Goal: Communication & Community: Answer question/provide support

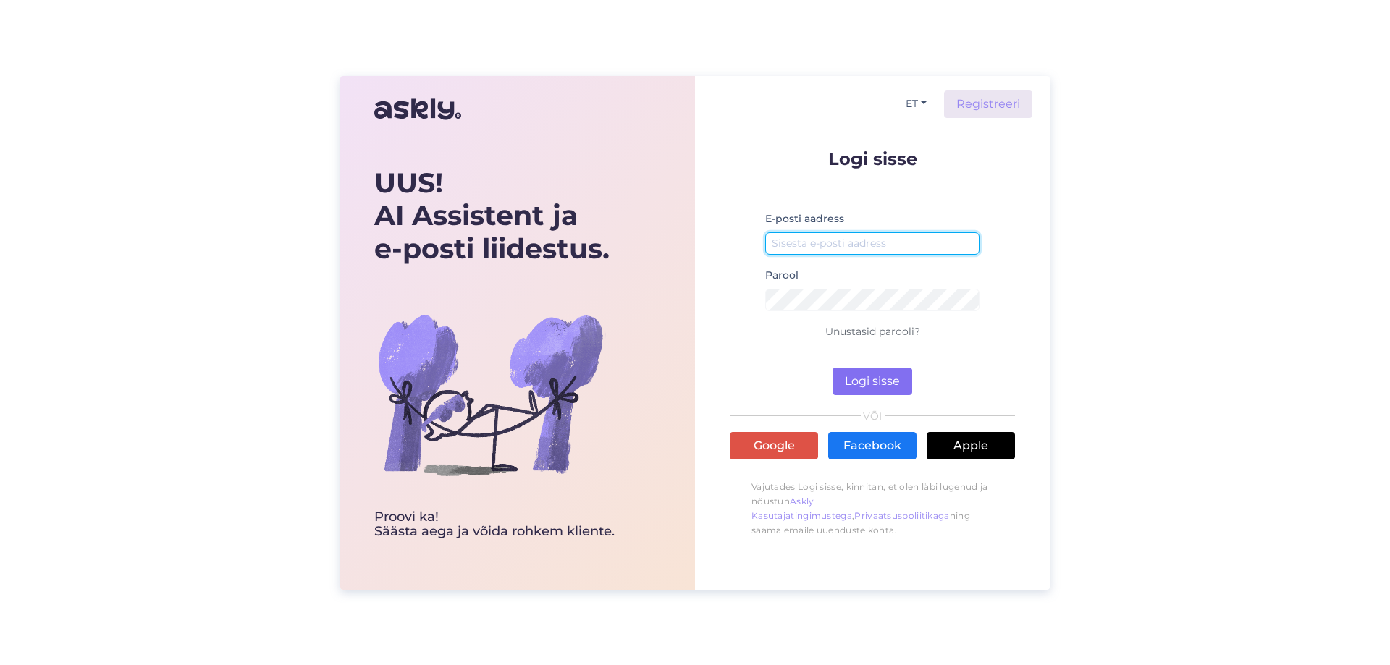
type input "[EMAIL_ADDRESS][DOMAIN_NAME]"
click at [877, 379] on button "Logi sisse" at bounding box center [873, 382] width 80 height 28
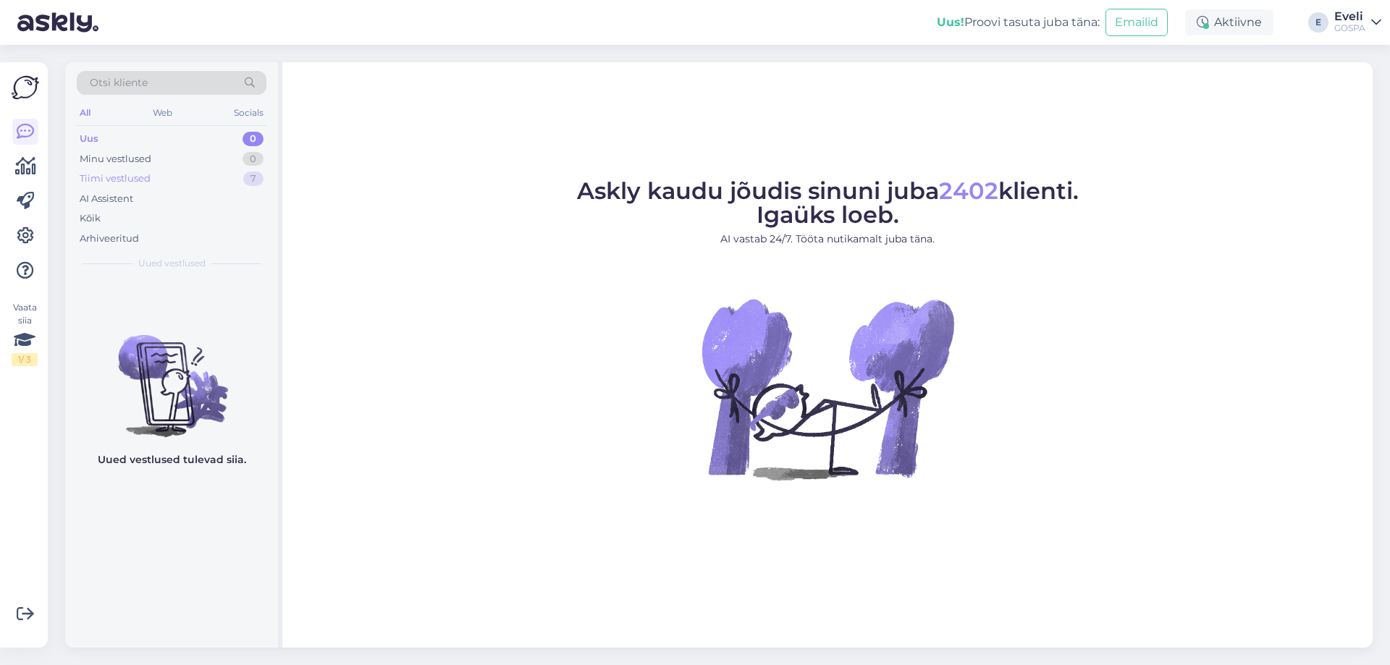
click at [151, 173] on div "Tiimi vestlused 7" at bounding box center [172, 179] width 190 height 20
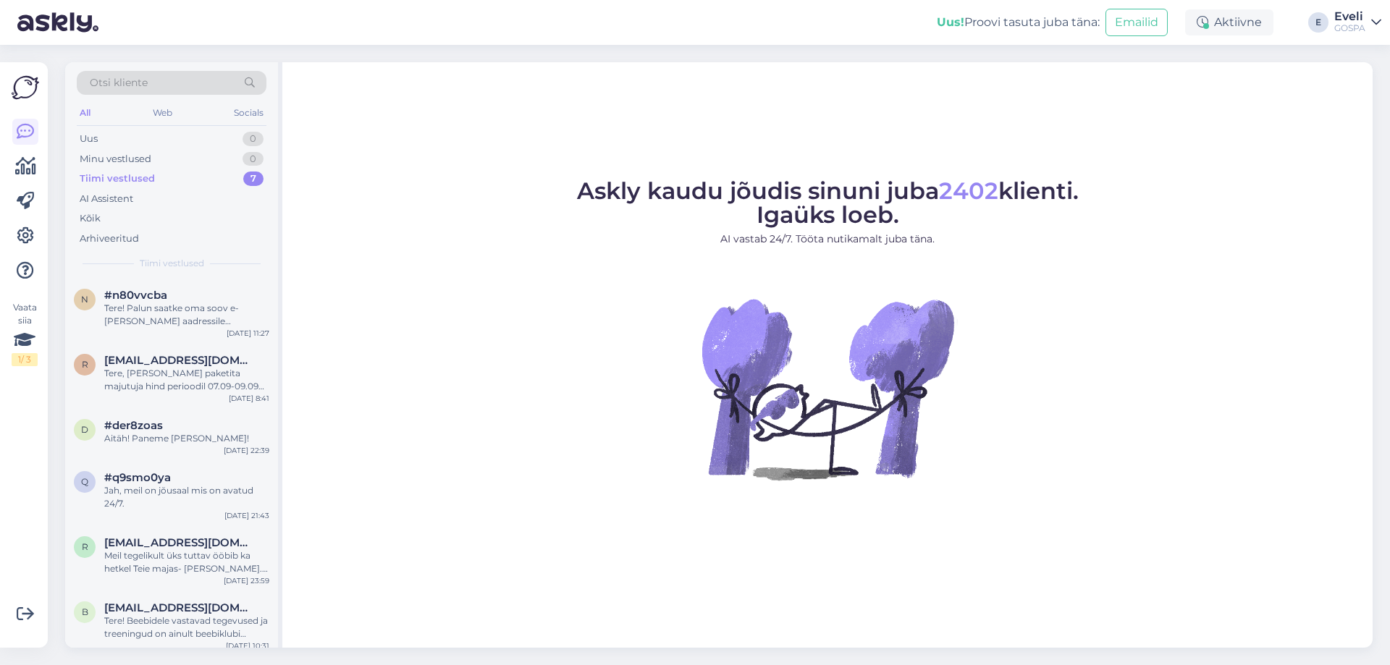
click at [155, 90] on div "Otsi kliente" at bounding box center [172, 83] width 190 height 24
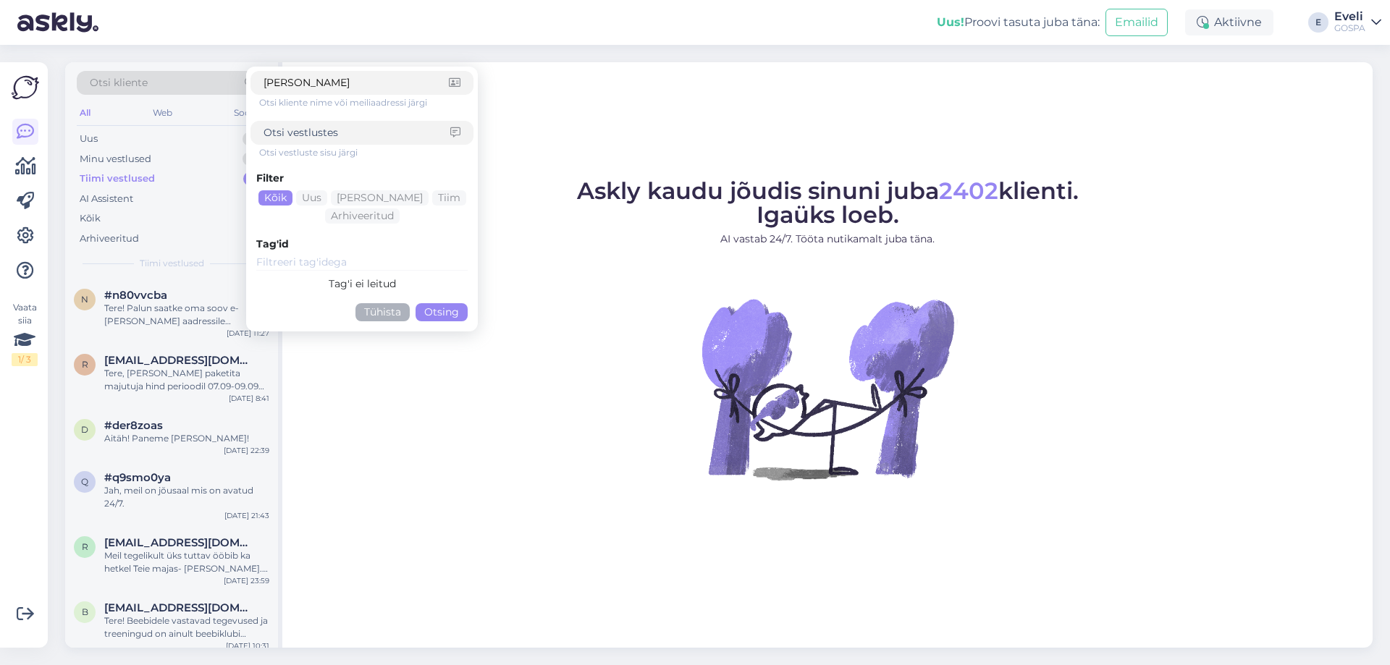
type input "Steven Sullakatko"
click at [440, 314] on button "Otsing" at bounding box center [442, 312] width 52 height 18
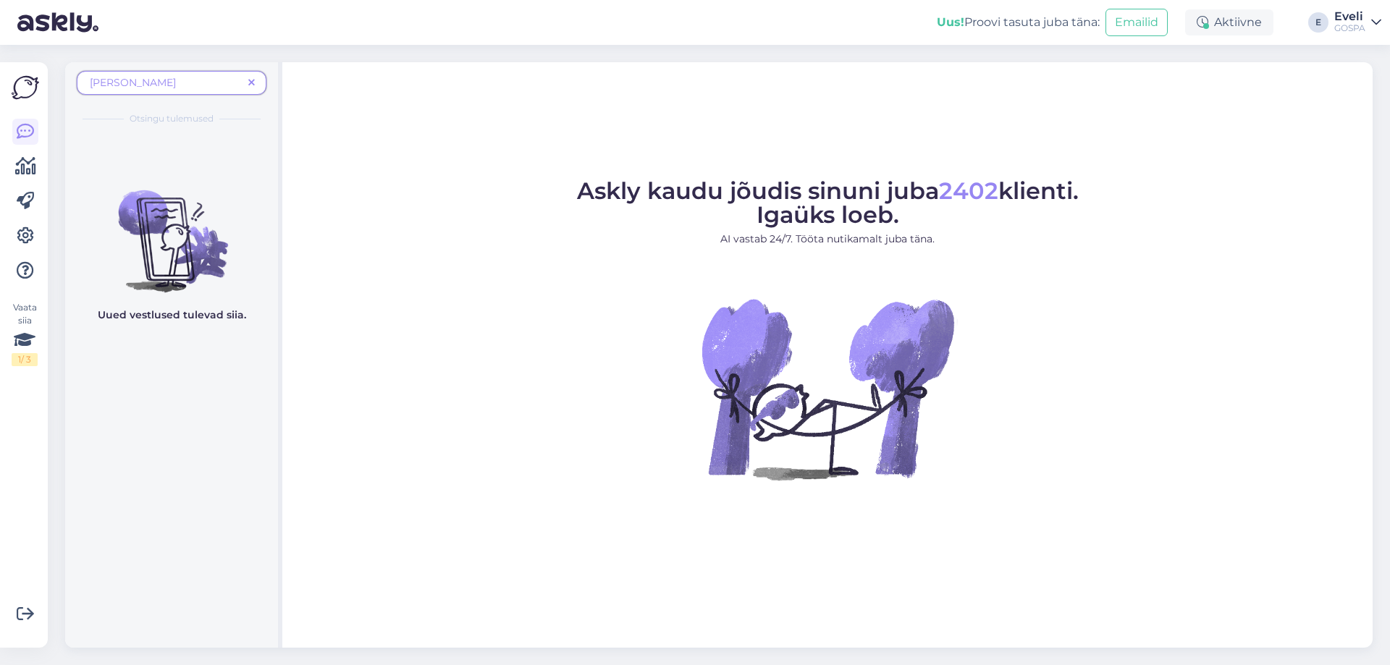
click at [161, 79] on span "Steven Sullakatko" at bounding box center [166, 82] width 153 height 15
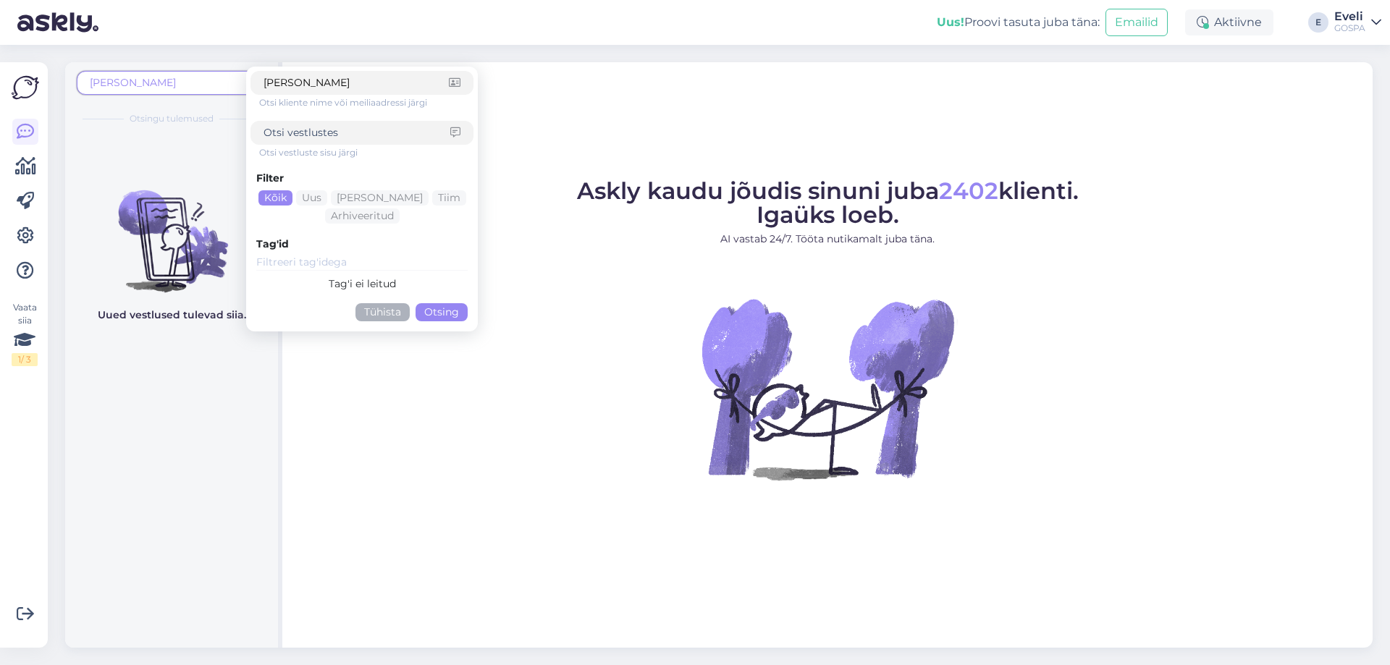
click at [240, 83] on span "Steven Sullakatko" at bounding box center [166, 82] width 153 height 15
click at [599, 124] on div "Askly kaudu jõudis sinuni juba 2402 klienti. Igaüks loeb. AI vastab 24/7. Tööta…" at bounding box center [827, 355] width 1091 height 586
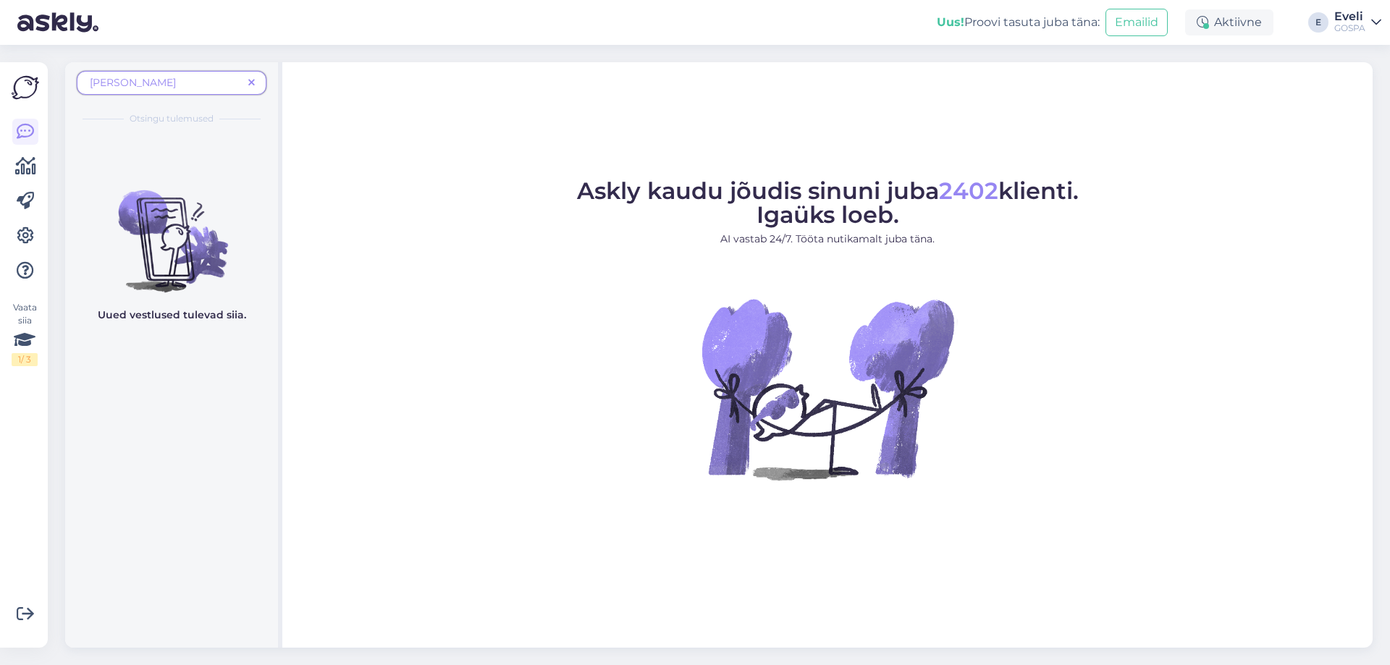
click at [252, 84] on icon at bounding box center [251, 83] width 7 height 10
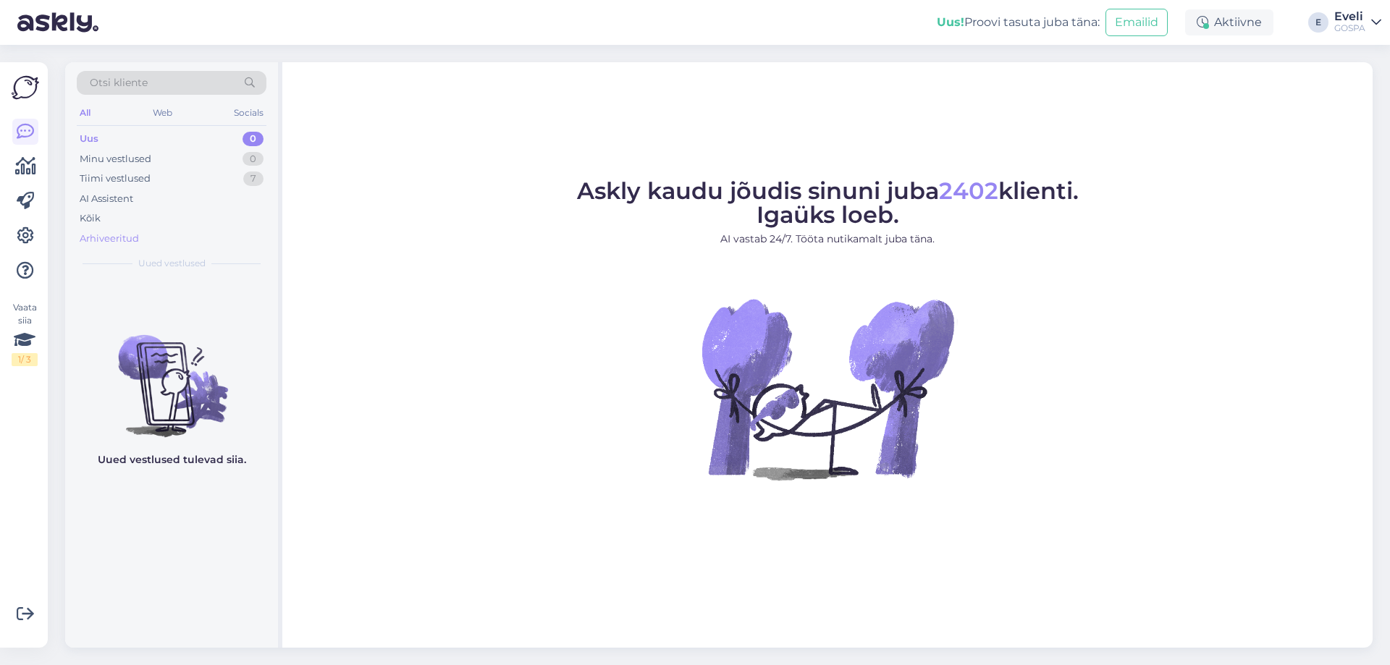
click at [107, 232] on div "Arhiveeritud" at bounding box center [109, 239] width 59 height 14
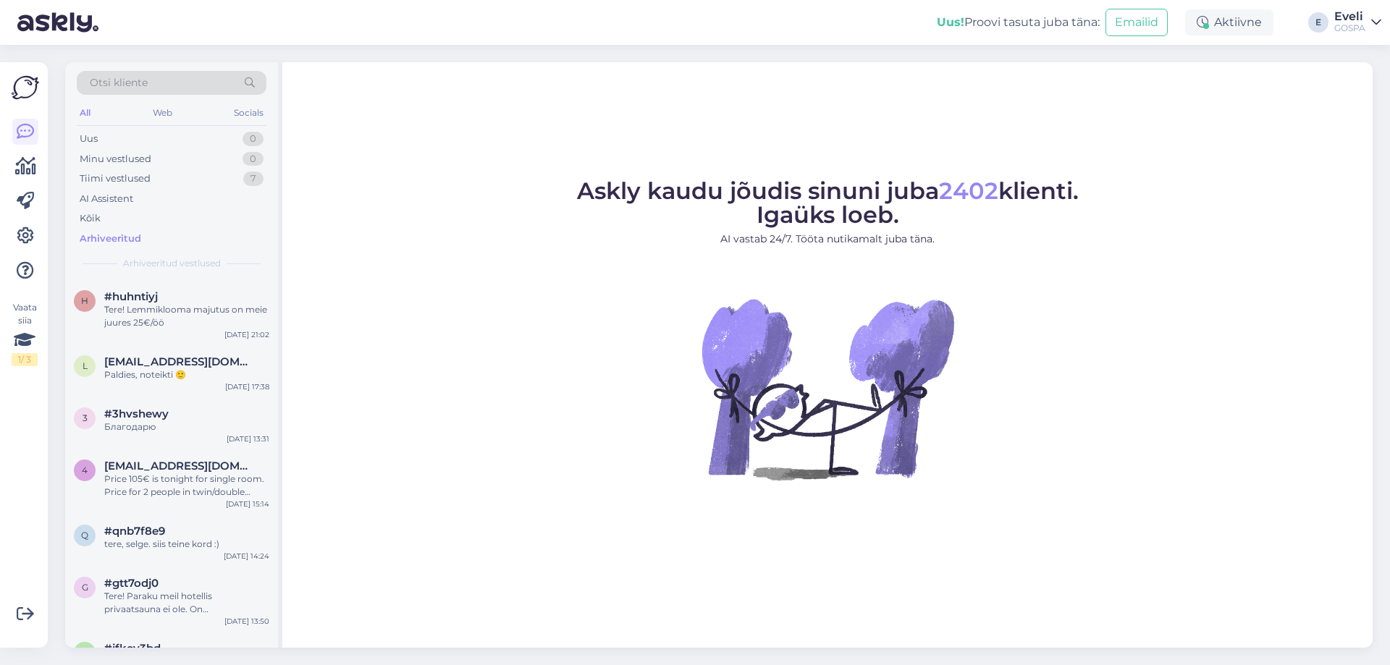
scroll to position [65876, 0]
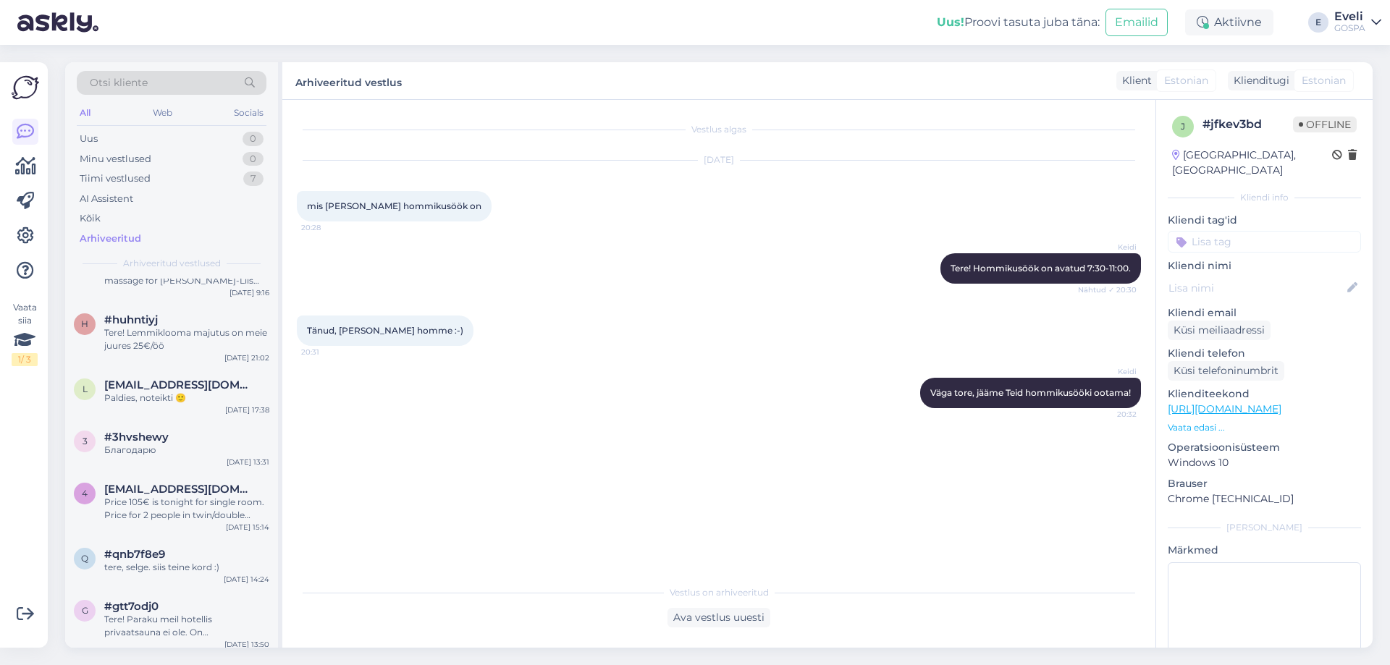
click at [1343, 20] on div "Eveli" at bounding box center [1350, 17] width 31 height 12
click at [1261, 127] on div "Logi välja" at bounding box center [1253, 124] width 258 height 26
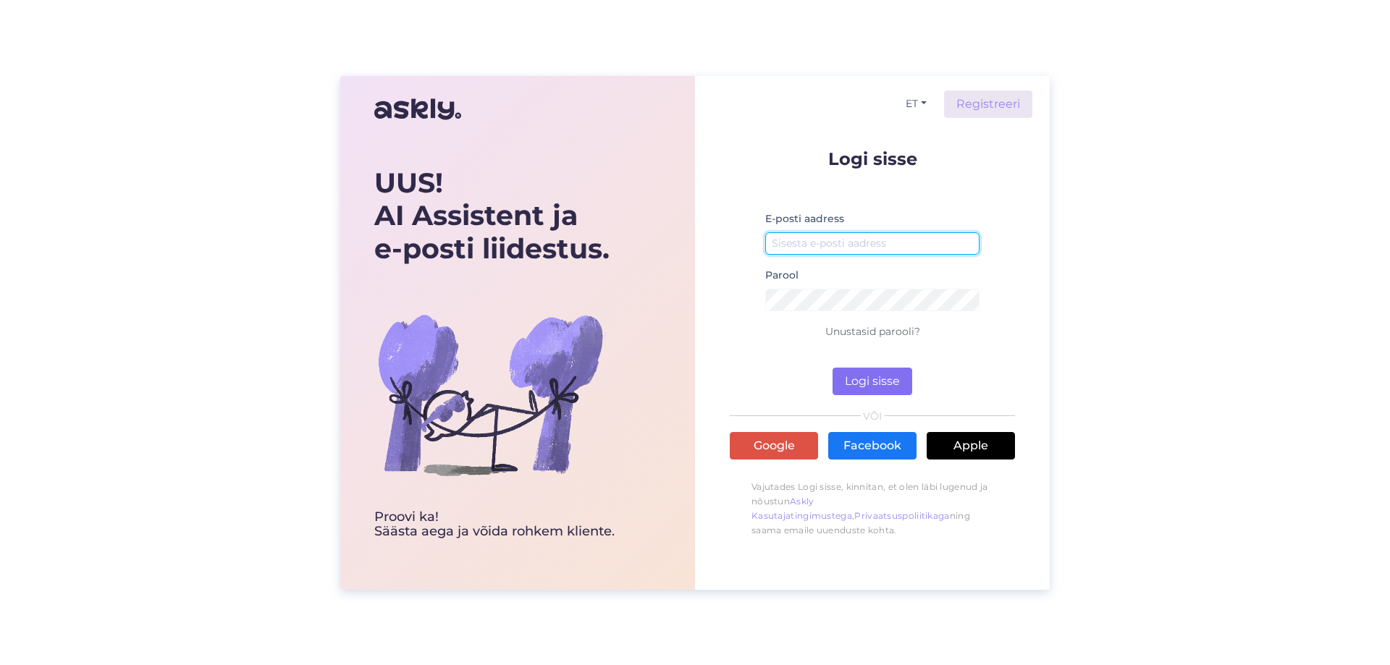
type input "[EMAIL_ADDRESS][DOMAIN_NAME]"
click at [857, 379] on button "Logi sisse" at bounding box center [873, 382] width 80 height 28
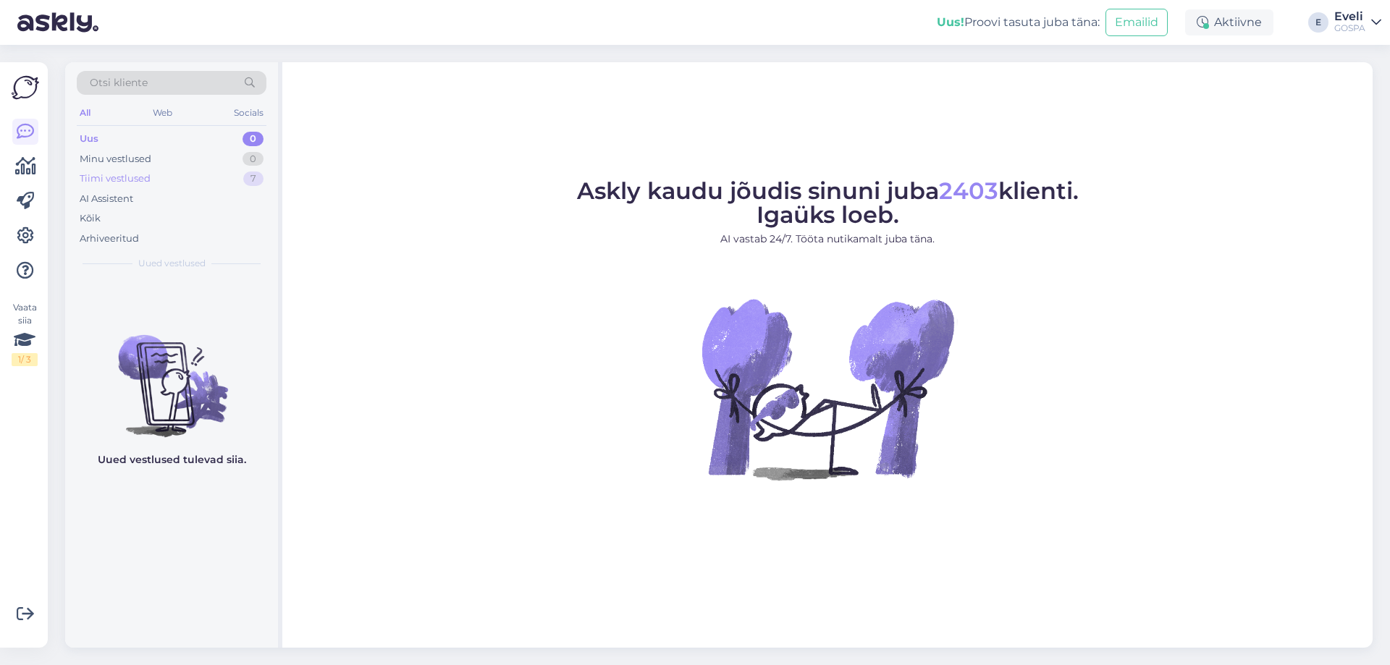
click at [126, 176] on div "Tiimi vestlused" at bounding box center [115, 179] width 71 height 14
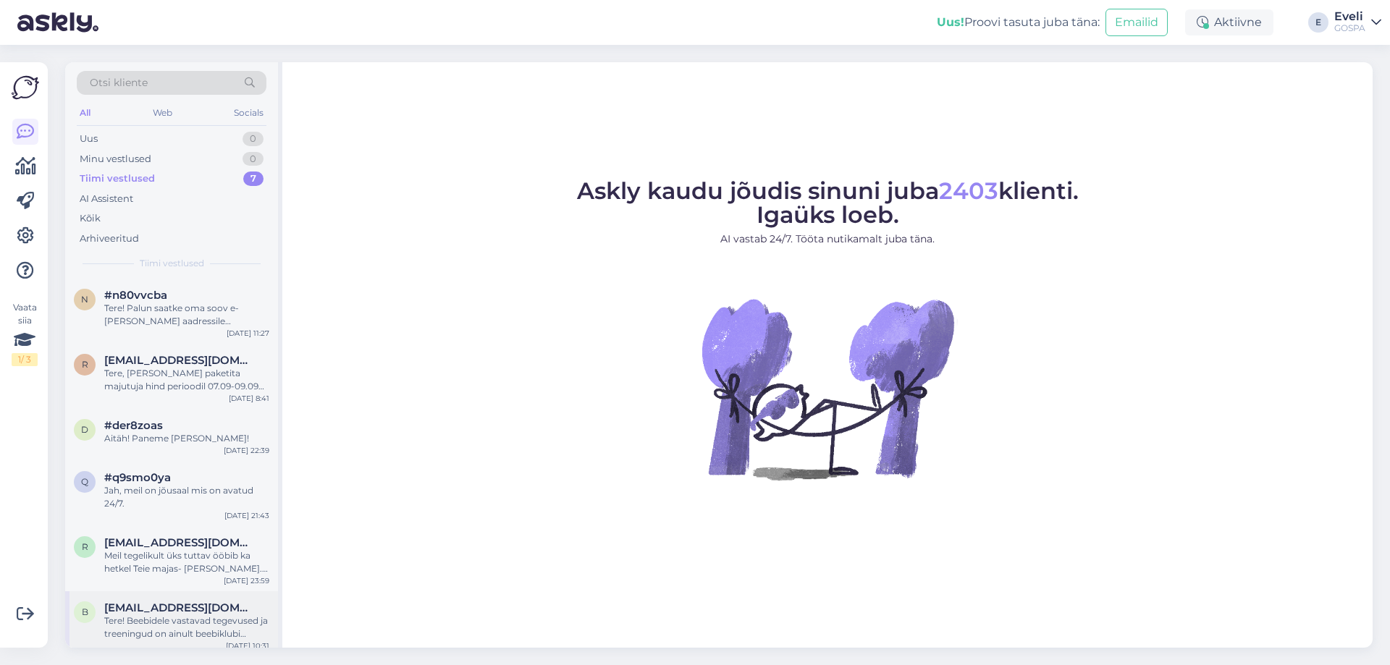
click at [181, 619] on div "Tere! Beebidele vastavad tegevused ja treeningud on ainult beebiklubi raames, s…" at bounding box center [186, 628] width 165 height 26
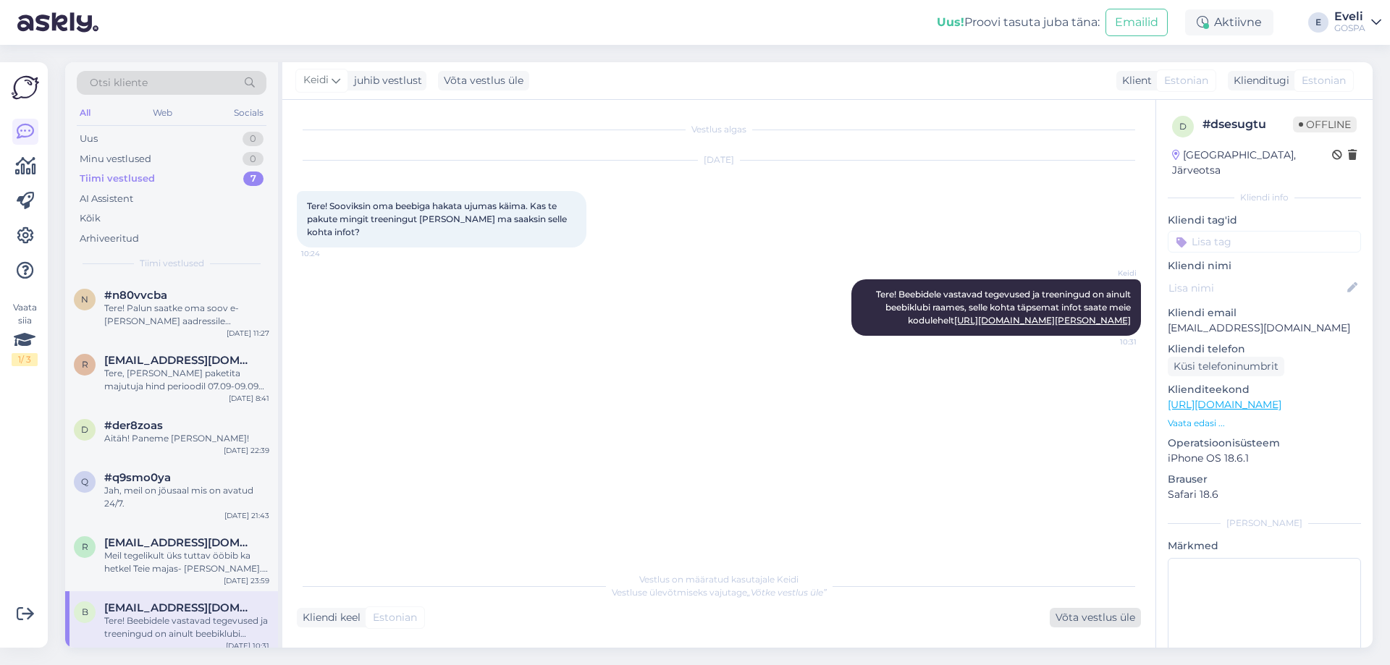
click at [1090, 613] on div "Võta vestlus üle" at bounding box center [1095, 618] width 91 height 20
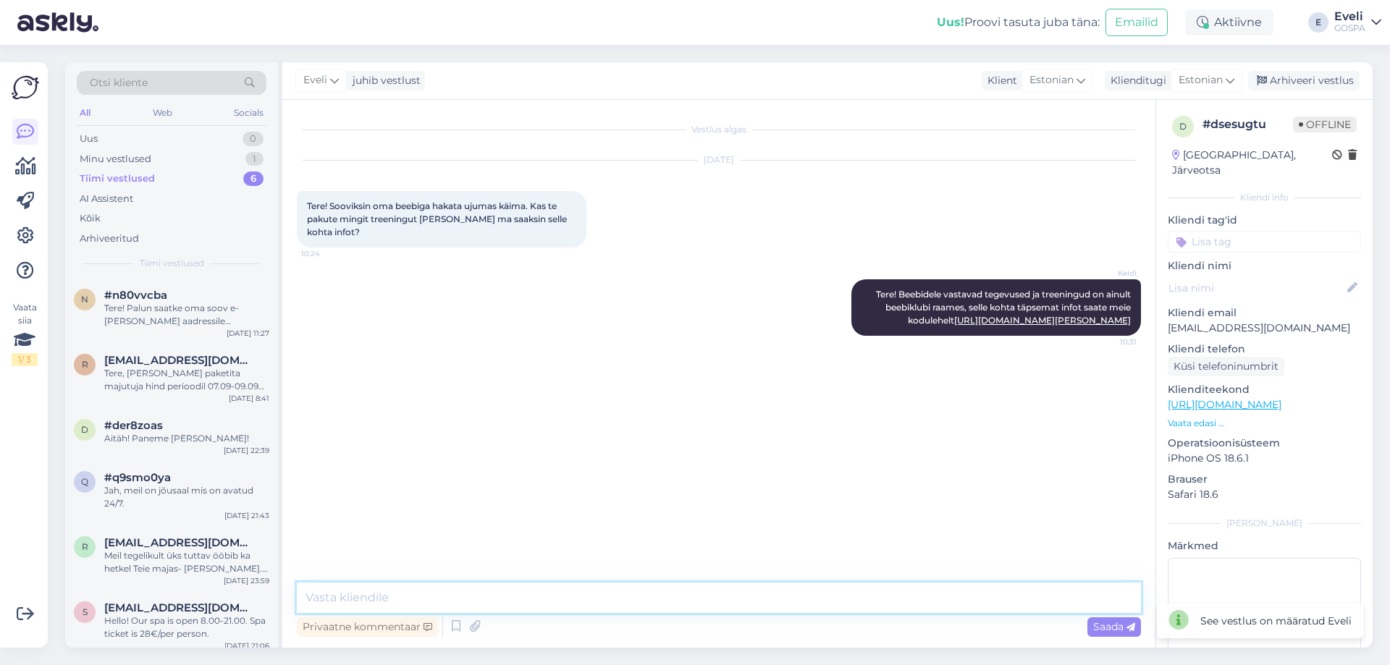
click at [736, 593] on textarea at bounding box center [719, 598] width 844 height 30
click at [1327, 80] on div "Arhiveeri vestlus" at bounding box center [1304, 81] width 112 height 20
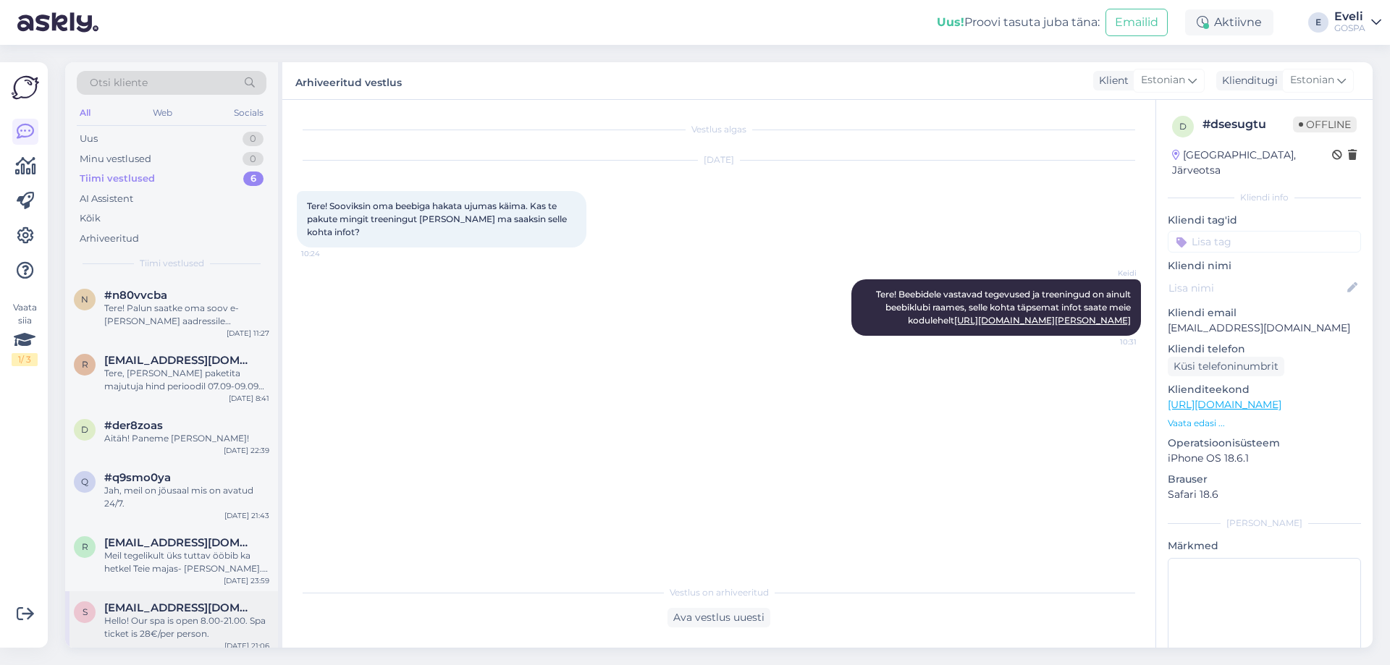
click at [205, 624] on div "Hello! Our spa is open 8.00-21.00. Spa ticket is 28€/per person." at bounding box center [186, 628] width 165 height 26
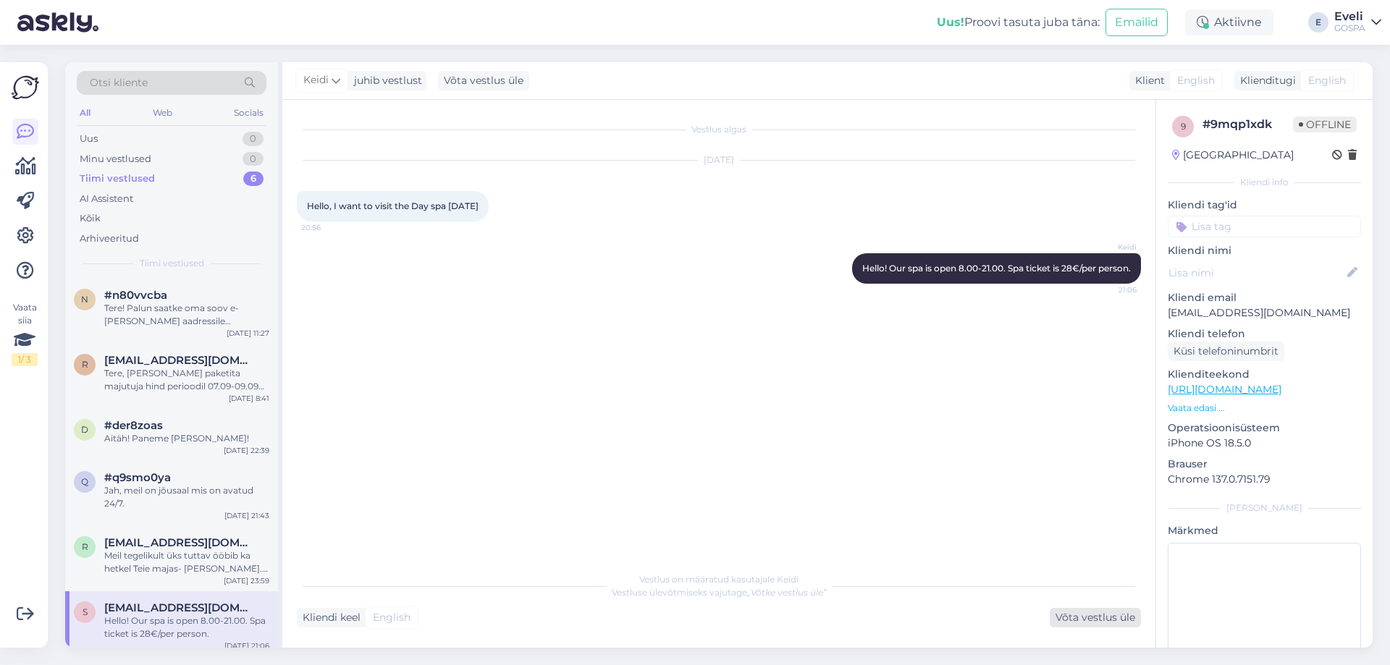
click at [1115, 621] on div "Võta vestlus üle" at bounding box center [1095, 618] width 91 height 20
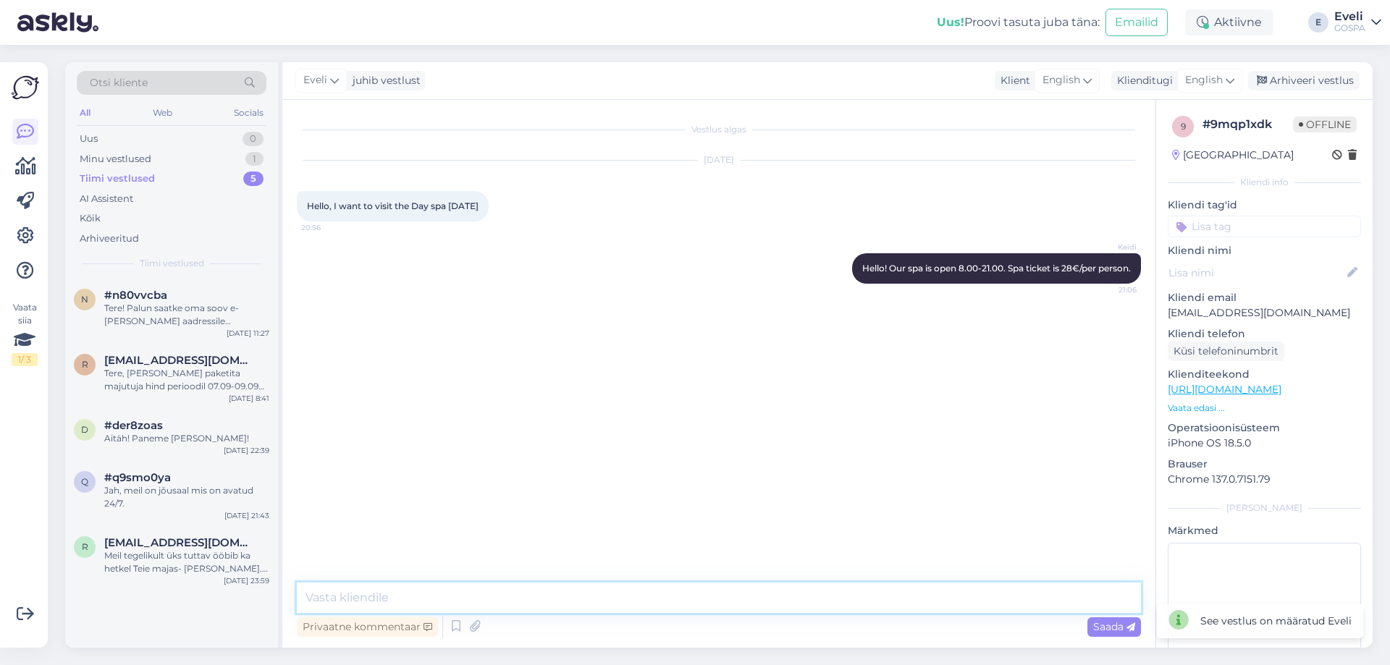
click at [967, 598] on textarea at bounding box center [719, 598] width 844 height 30
click at [1308, 78] on div "Arhiveeri vestlus" at bounding box center [1304, 81] width 112 height 20
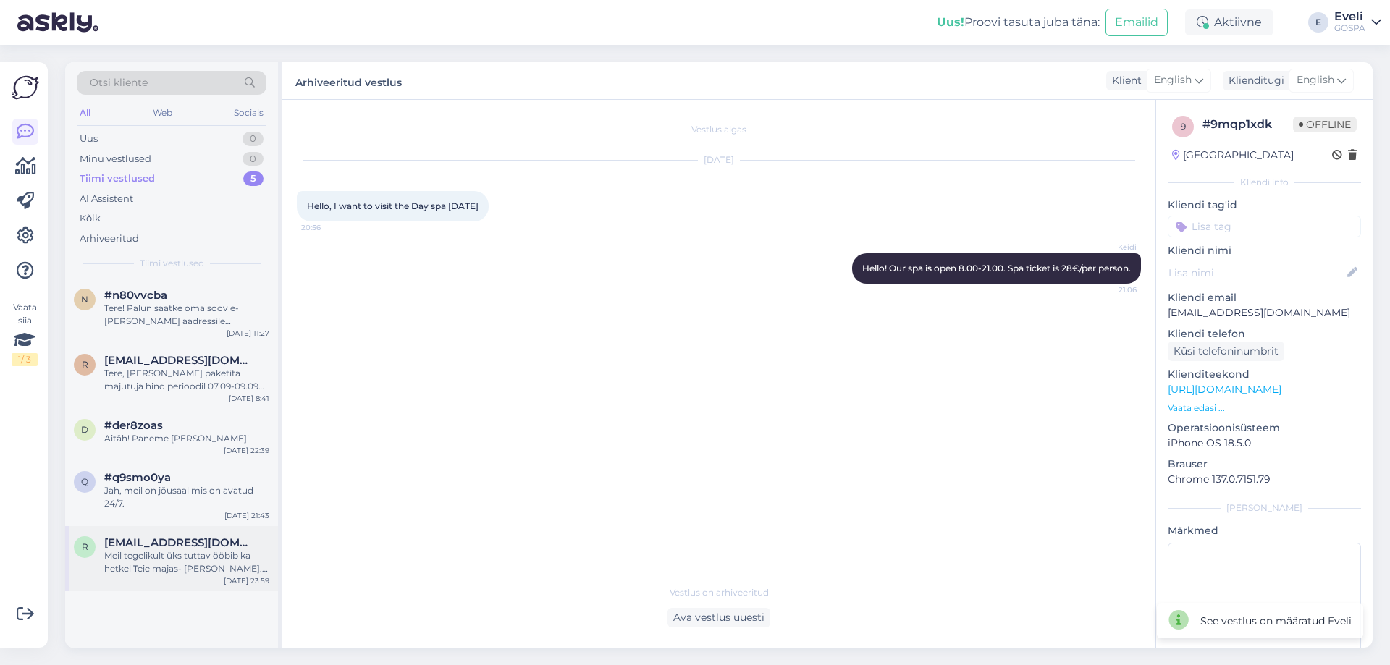
click at [188, 542] on span "ringavaan@hotmail.com" at bounding box center [179, 543] width 151 height 13
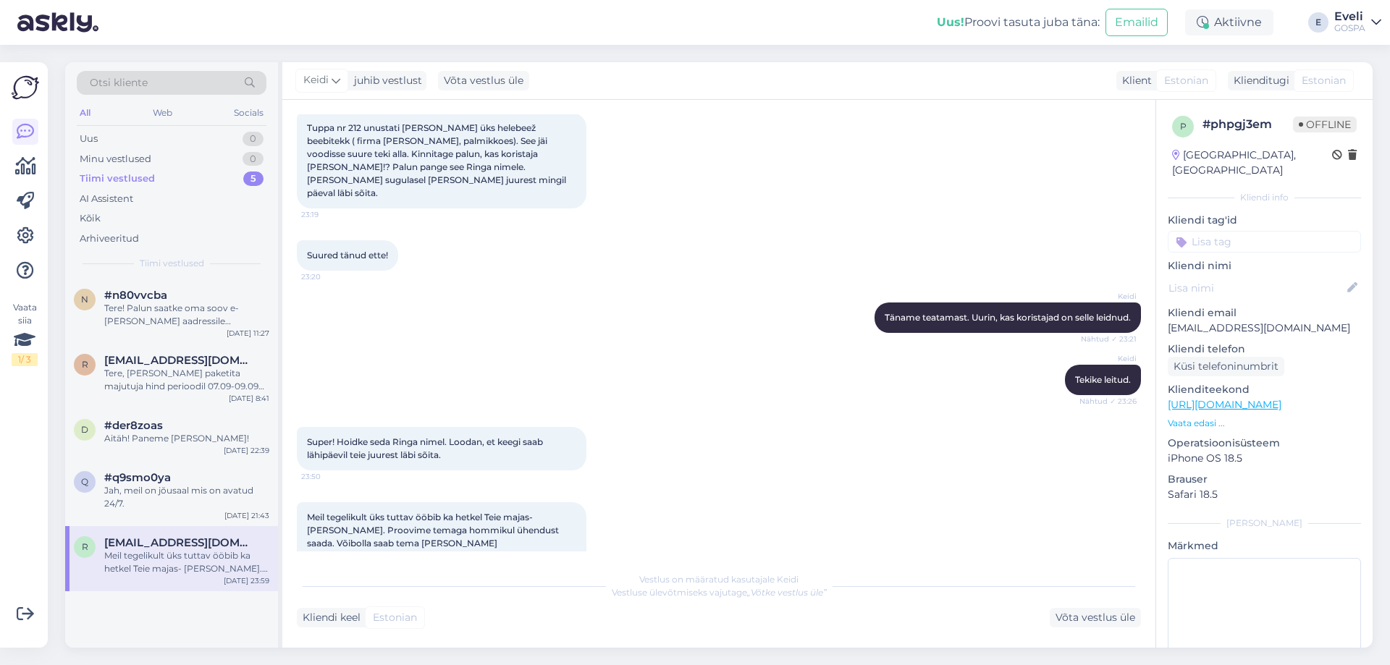
scroll to position [213, 0]
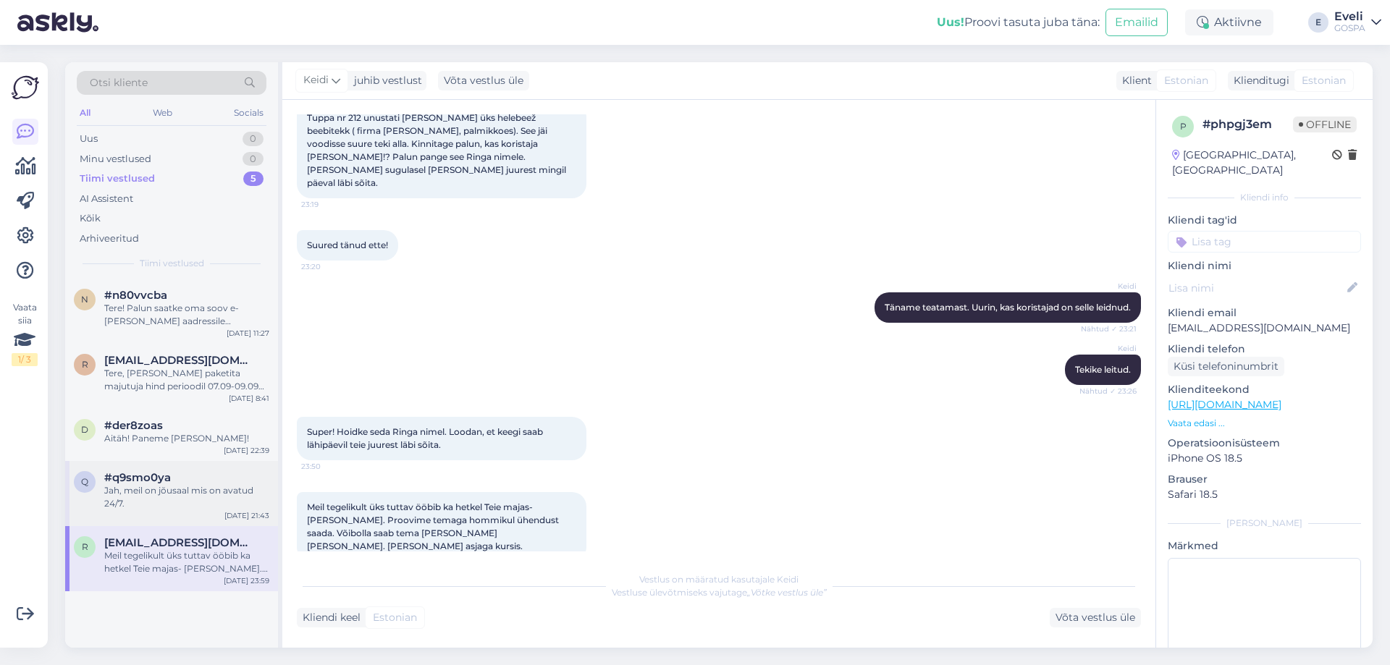
click at [161, 498] on div "Jah, meil on jõusaal mis on avatud 24/7." at bounding box center [186, 497] width 165 height 26
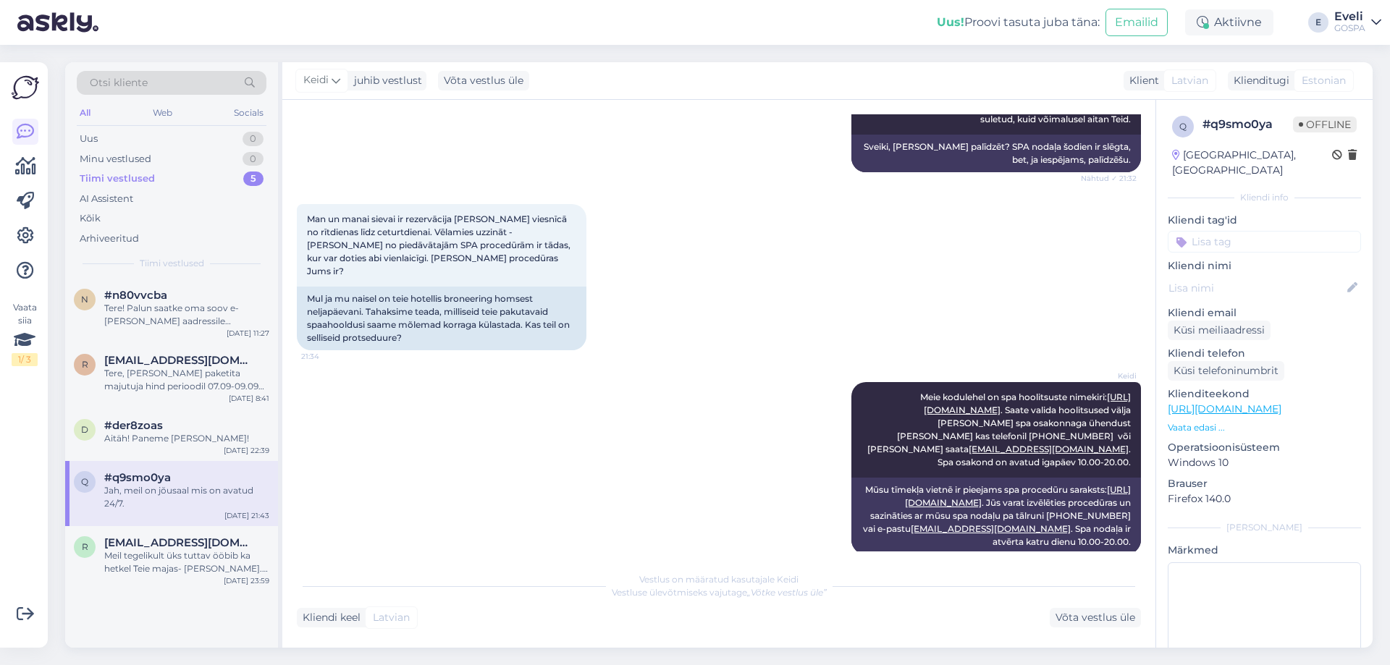
scroll to position [553, 0]
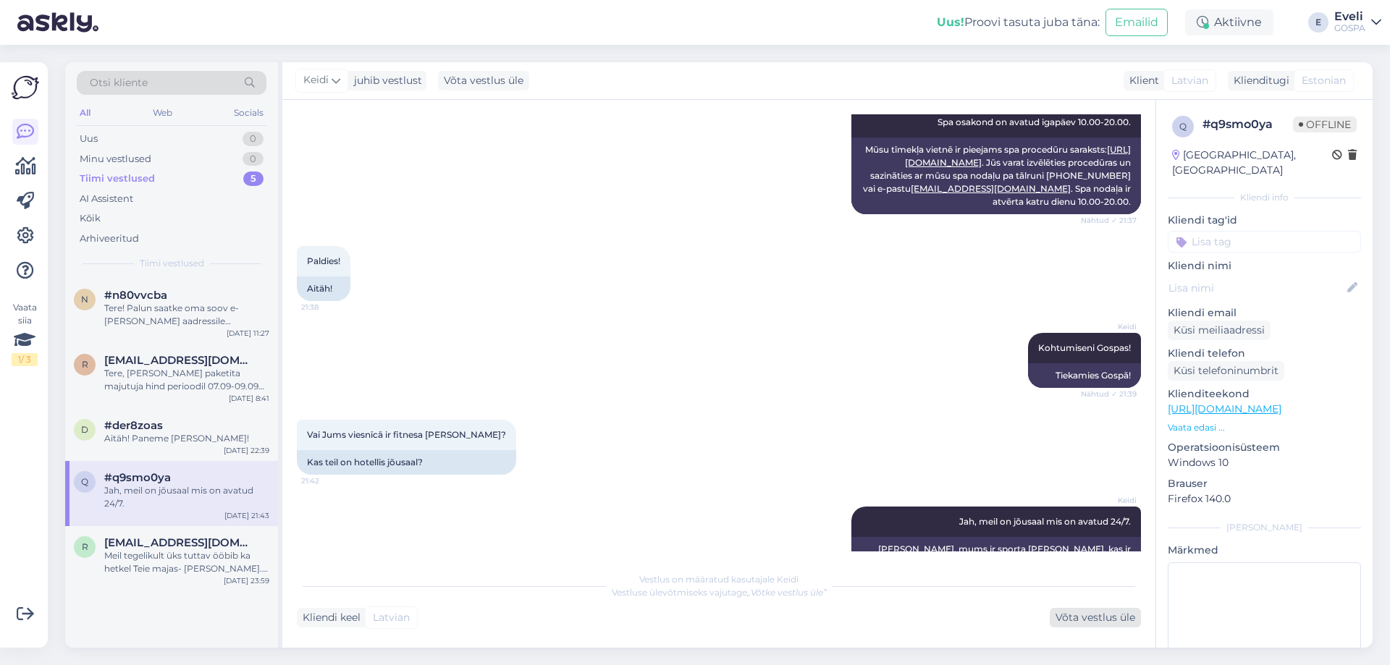
click at [1102, 620] on div "Võta vestlus üle" at bounding box center [1095, 618] width 91 height 20
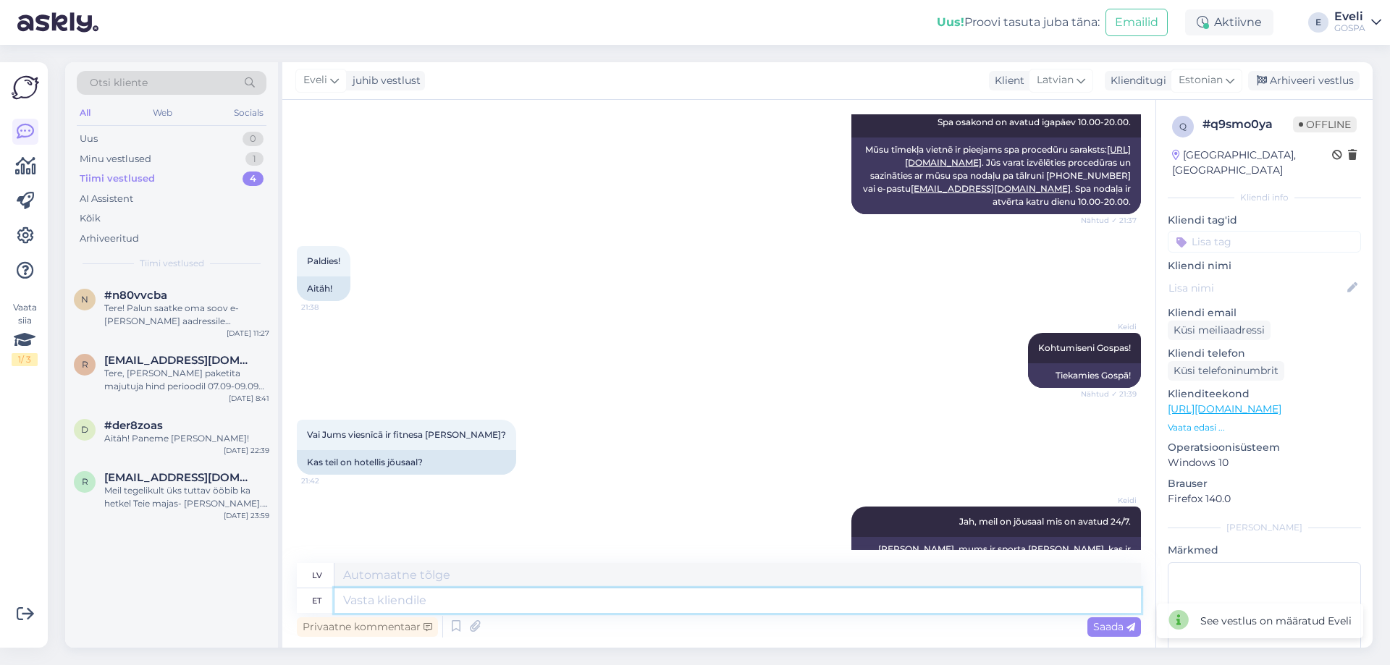
click at [724, 601] on textarea at bounding box center [738, 601] width 807 height 25
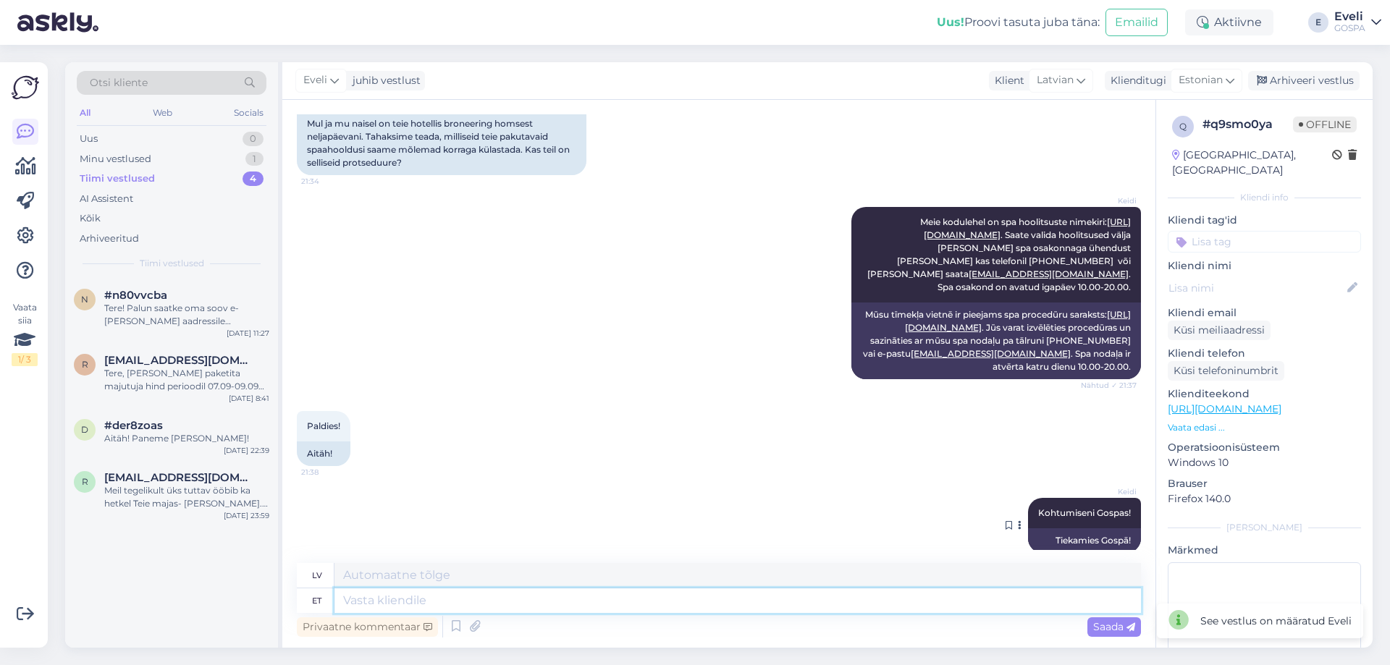
scroll to position [336, 0]
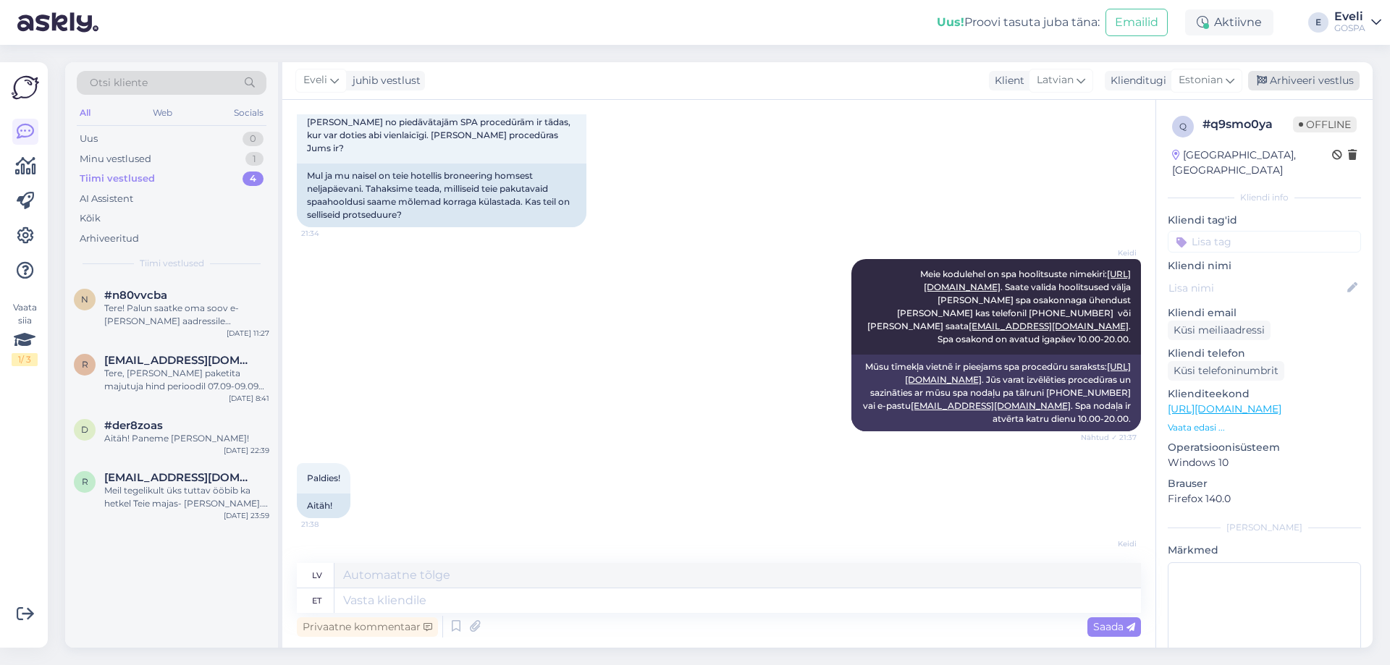
click at [1295, 83] on div "Arhiveeri vestlus" at bounding box center [1304, 81] width 112 height 20
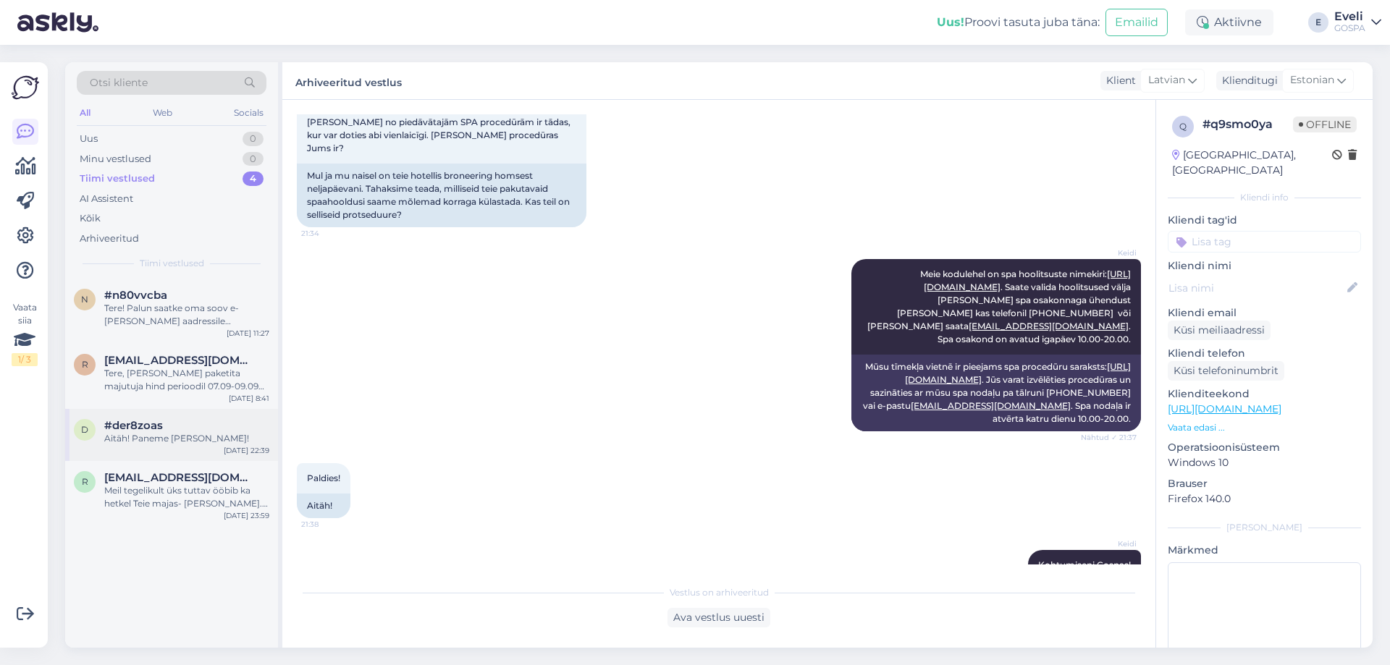
click at [182, 440] on div "Aitäh! Paneme teele!" at bounding box center [186, 438] width 165 height 13
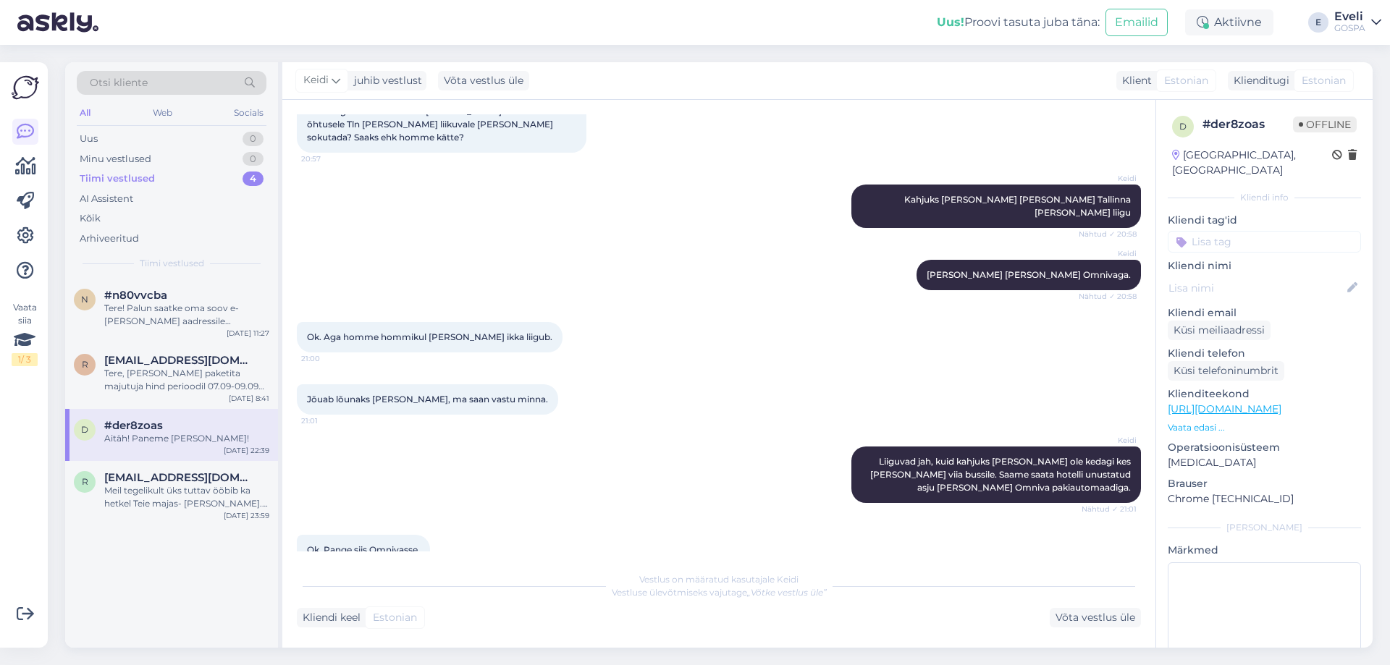
scroll to position [1448, 0]
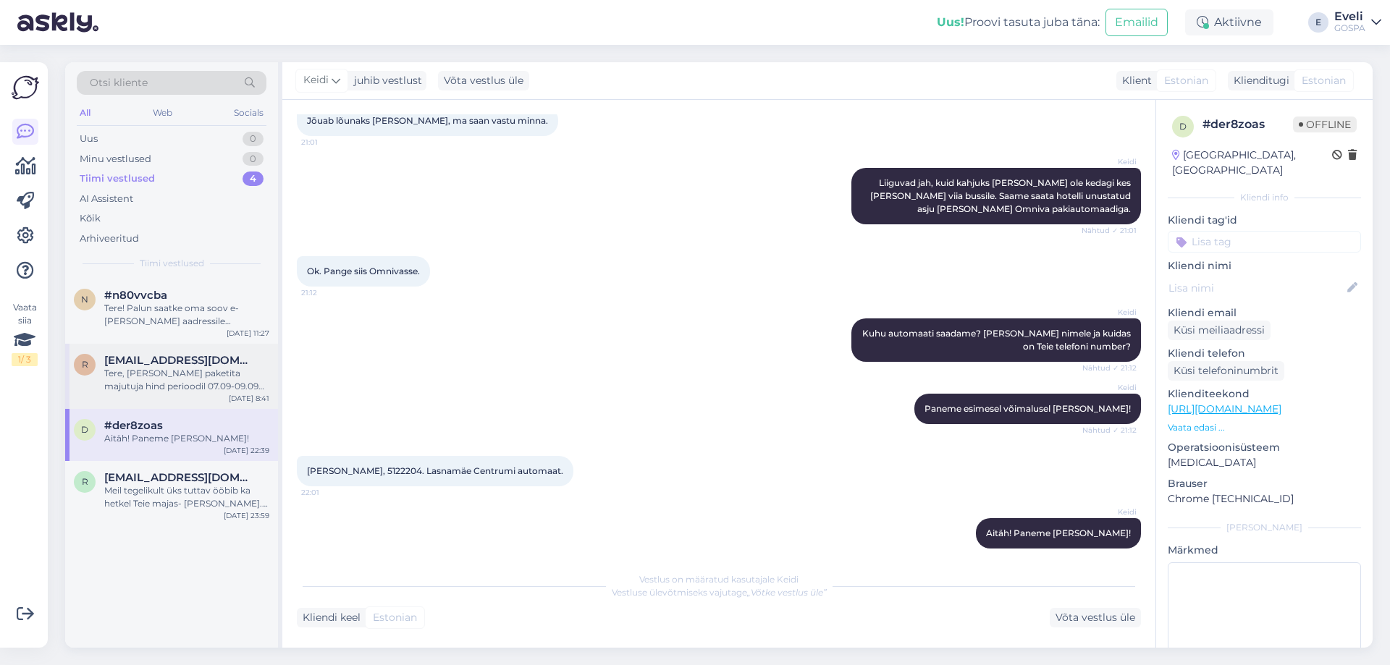
click at [167, 384] on div "Tere, ilma paketita majutuja hind perioodil 07.09-09.09 oleks 119.-" at bounding box center [186, 380] width 165 height 26
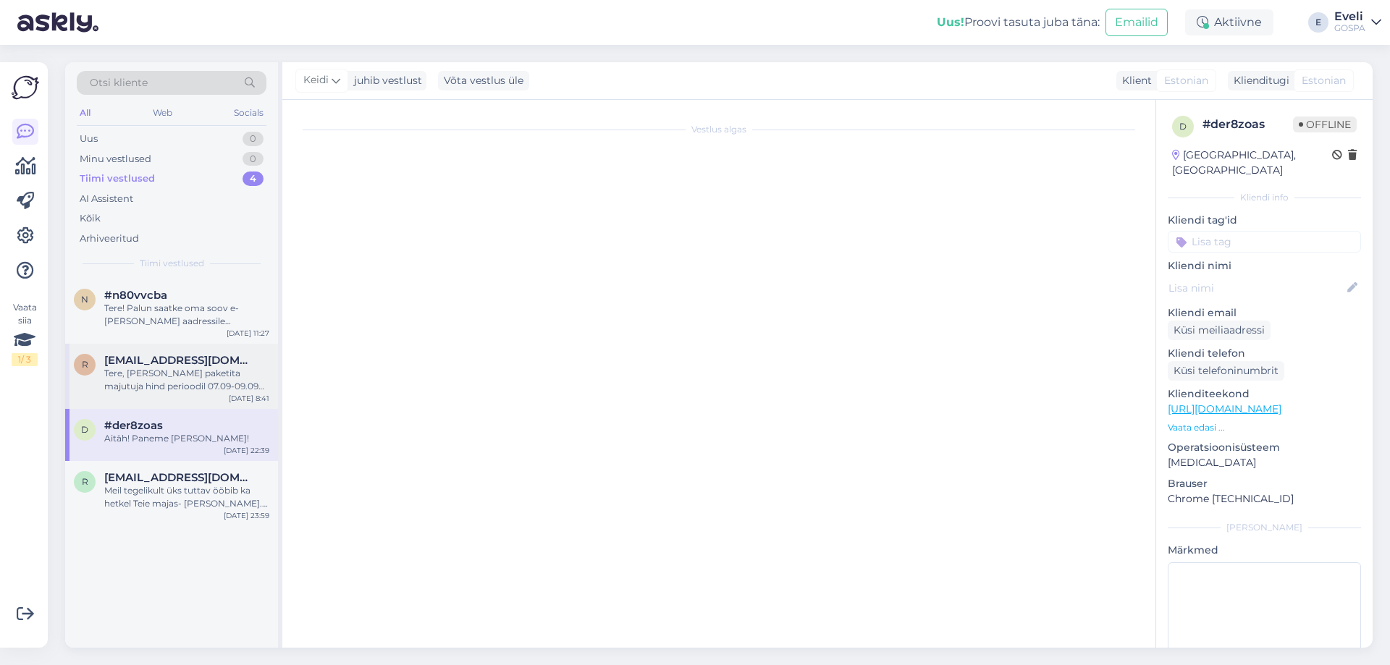
scroll to position [4, 0]
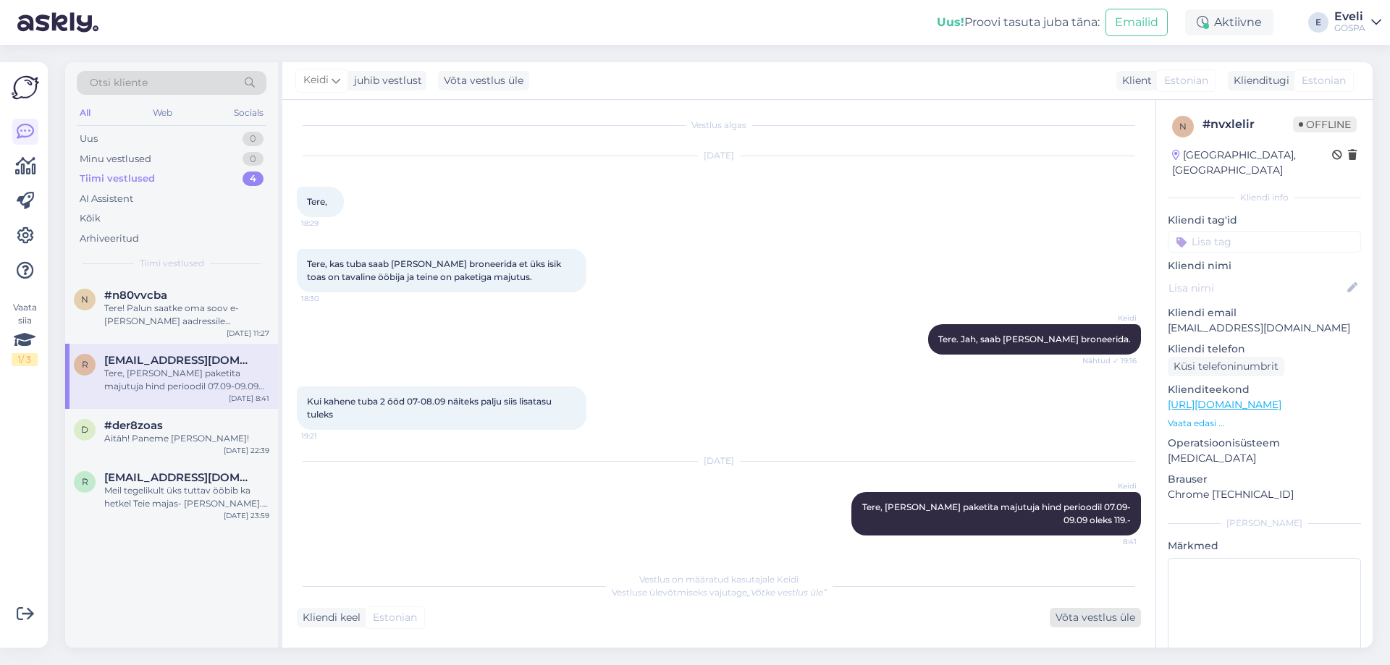
click at [1078, 620] on div "Võta vestlus üle" at bounding box center [1095, 618] width 91 height 20
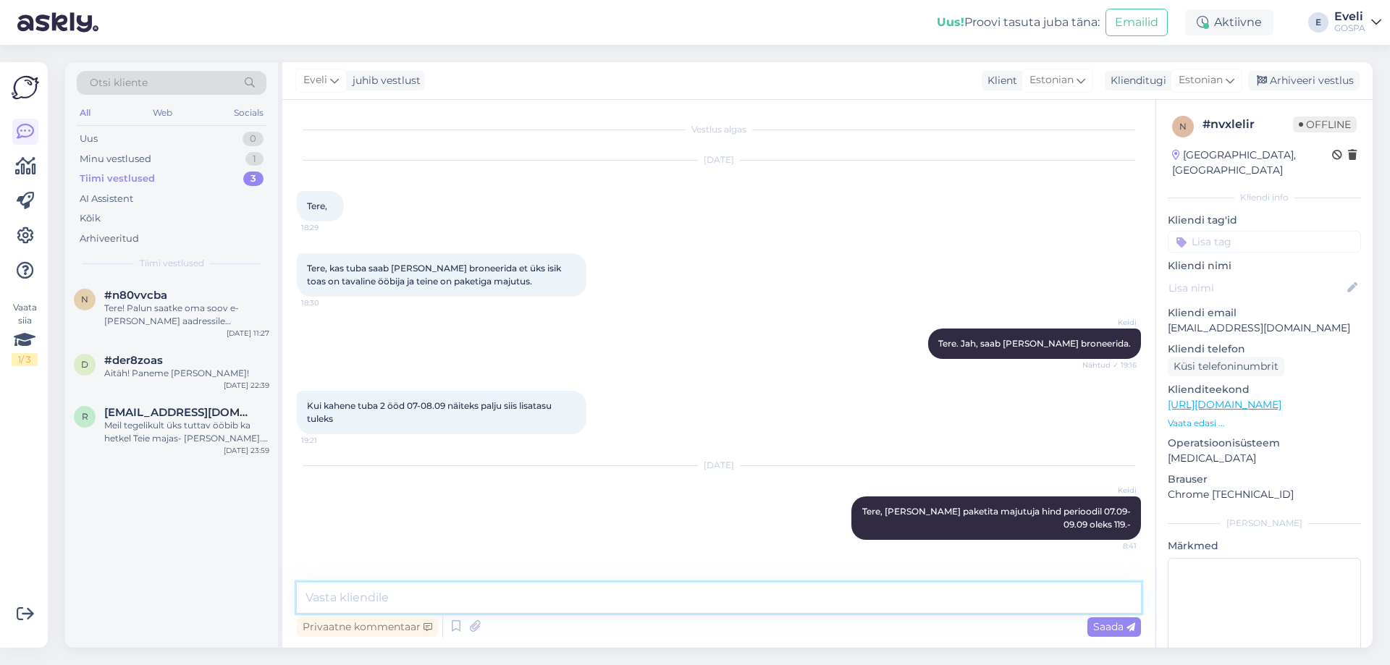
click at [436, 598] on textarea at bounding box center [719, 598] width 844 height 30
click at [1319, 85] on div "Arhiveeri vestlus" at bounding box center [1304, 81] width 112 height 20
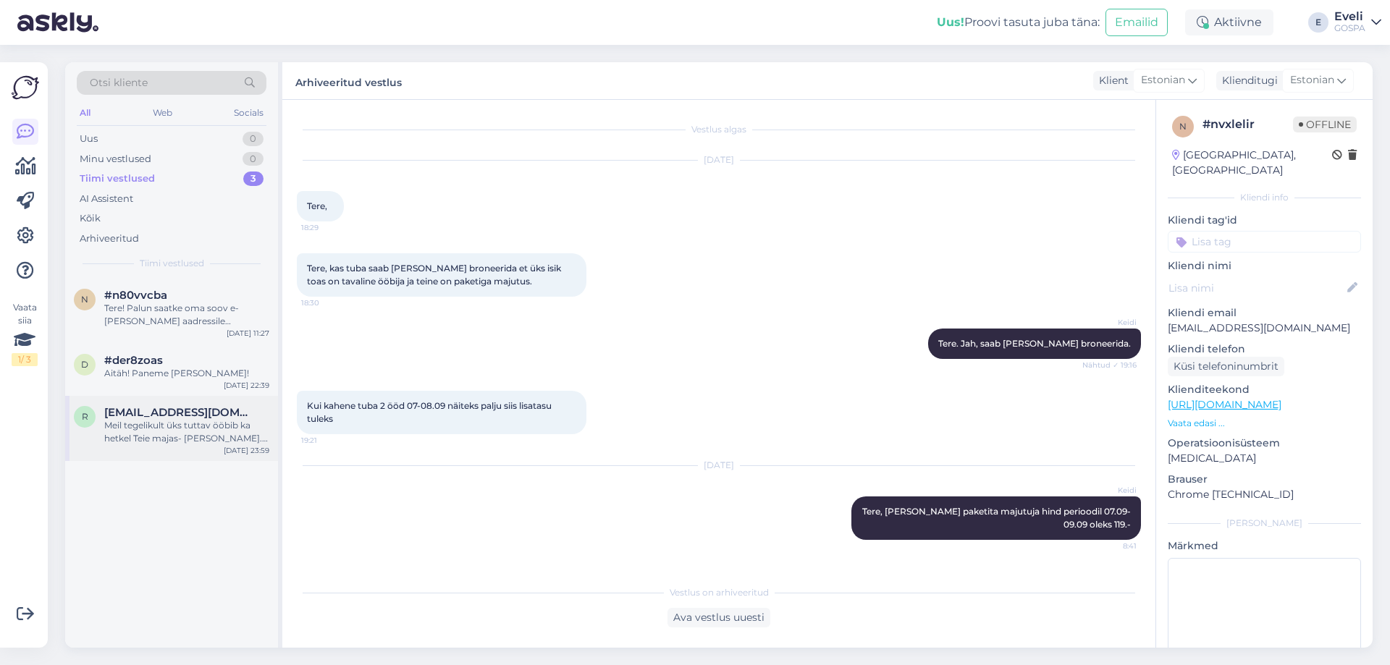
click at [161, 424] on div "Meil tegelikult üks tuttav ööbib ka hetkel Teie majas- Indrek Ränd. Proovime te…" at bounding box center [186, 432] width 165 height 26
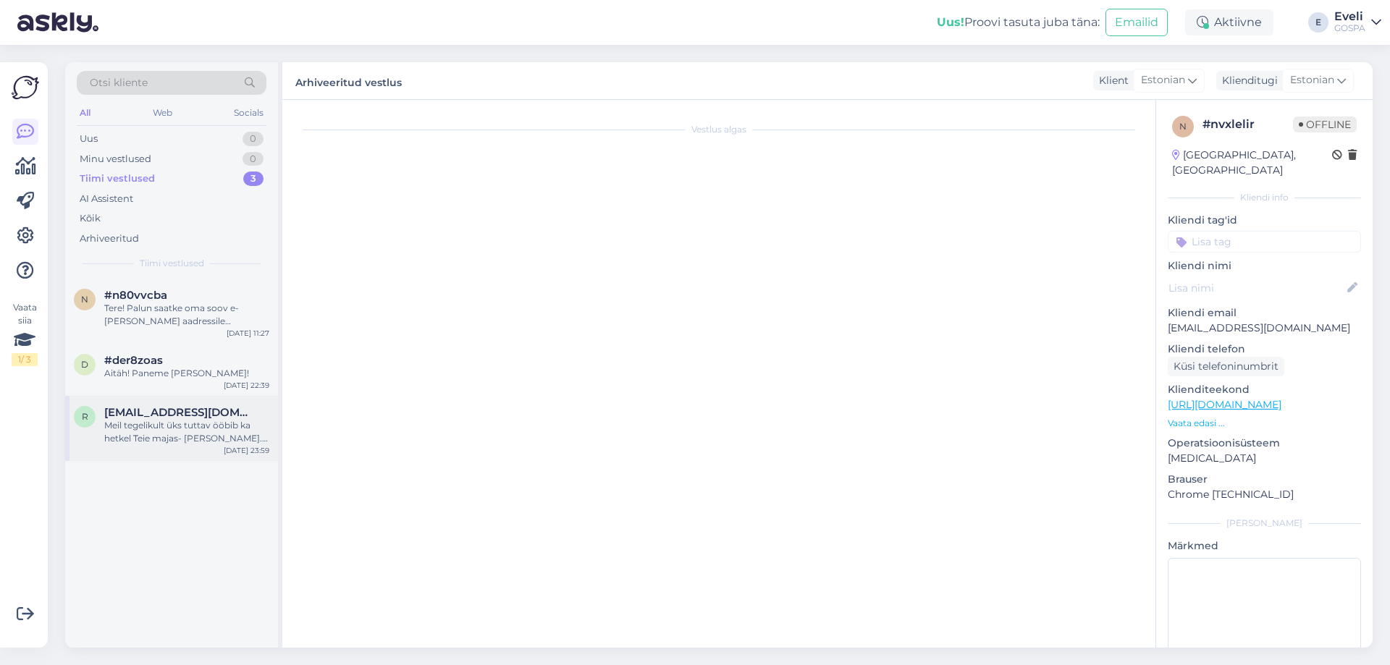
scroll to position [213, 0]
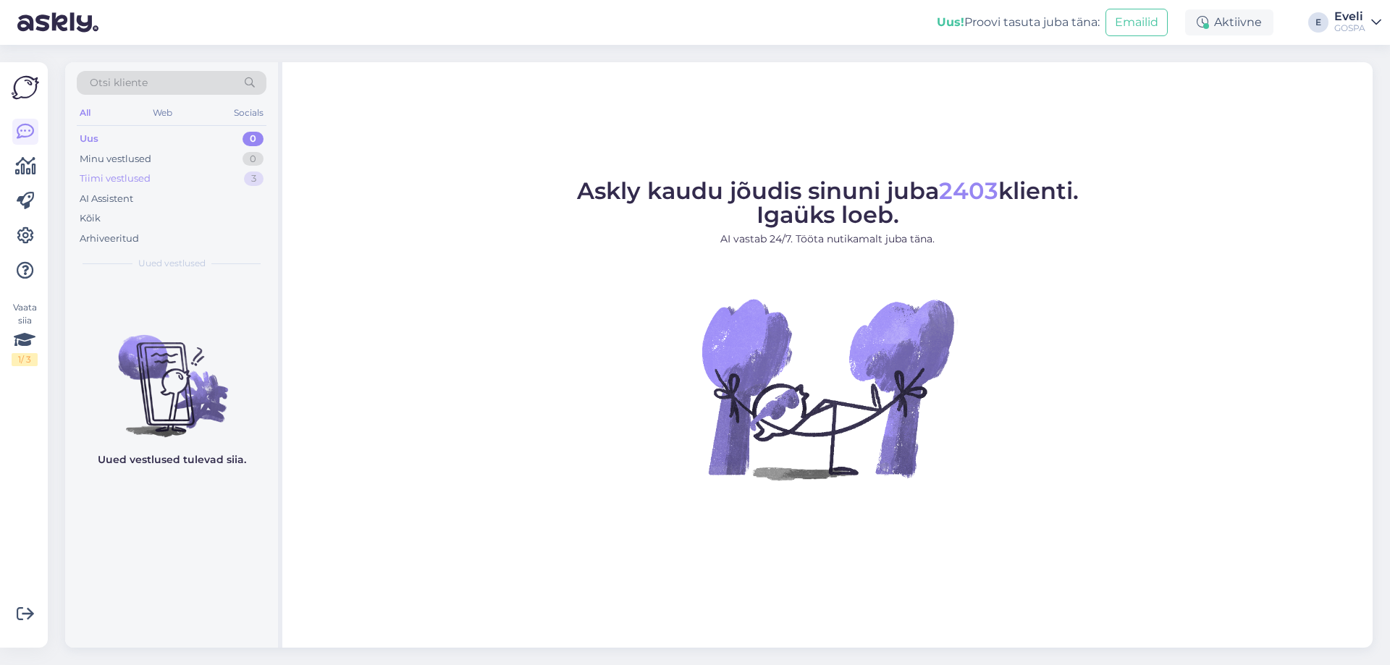
click at [172, 186] on div "Tiimi vestlused 3" at bounding box center [172, 179] width 190 height 20
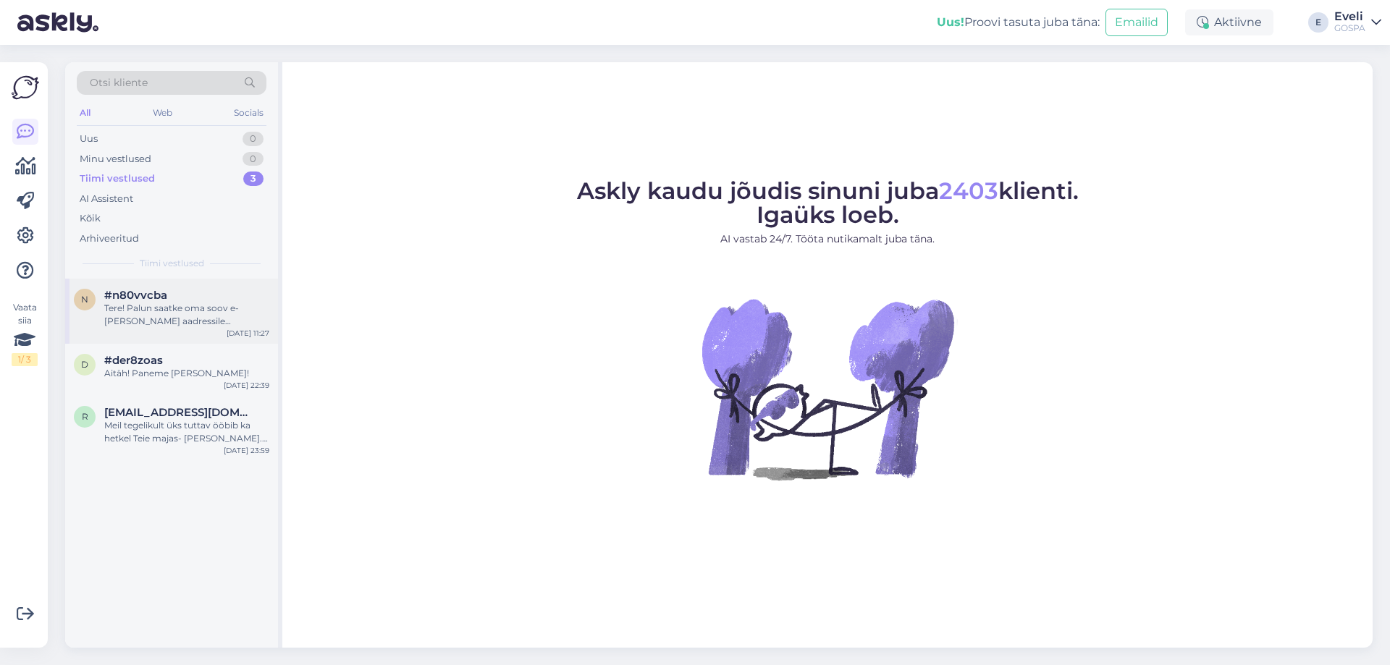
click at [190, 308] on div "Tere! Palun saatke oma soov e-[PERSON_NAME] aadressile [EMAIL_ADDRESS][DOMAIN_N…" at bounding box center [186, 315] width 165 height 26
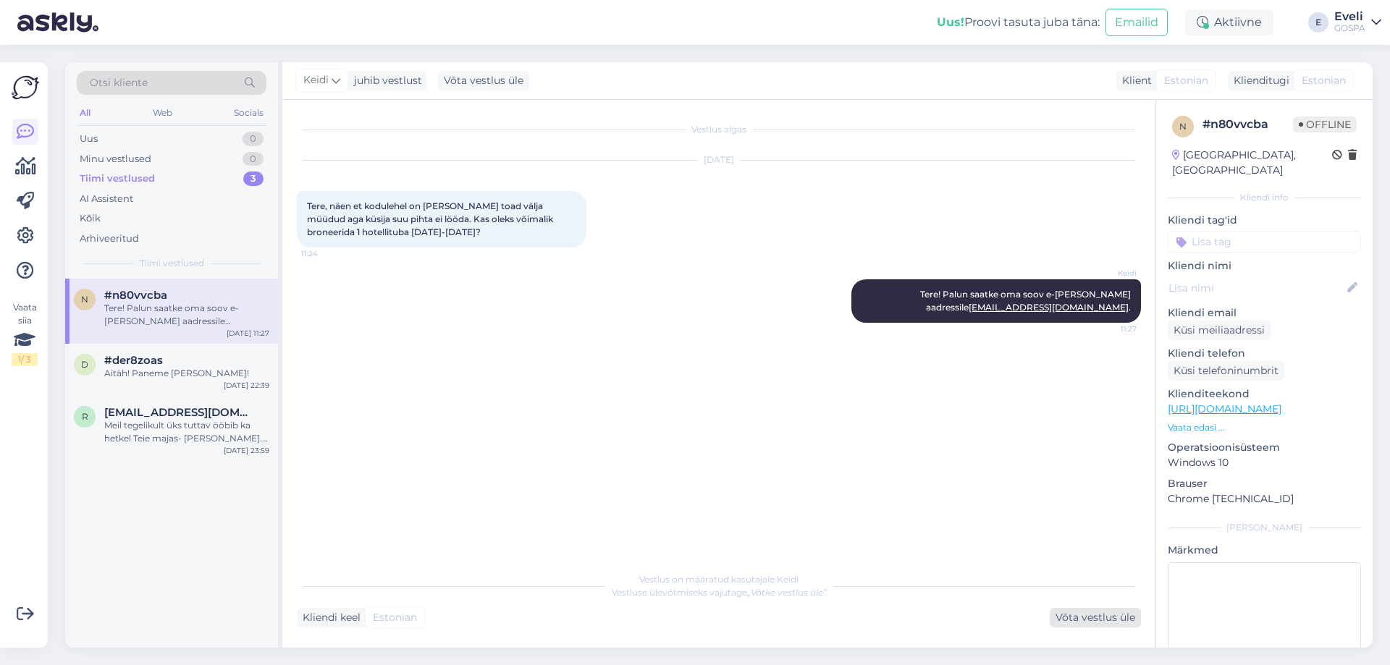
click at [1095, 620] on div "Võta vestlus üle" at bounding box center [1095, 618] width 91 height 20
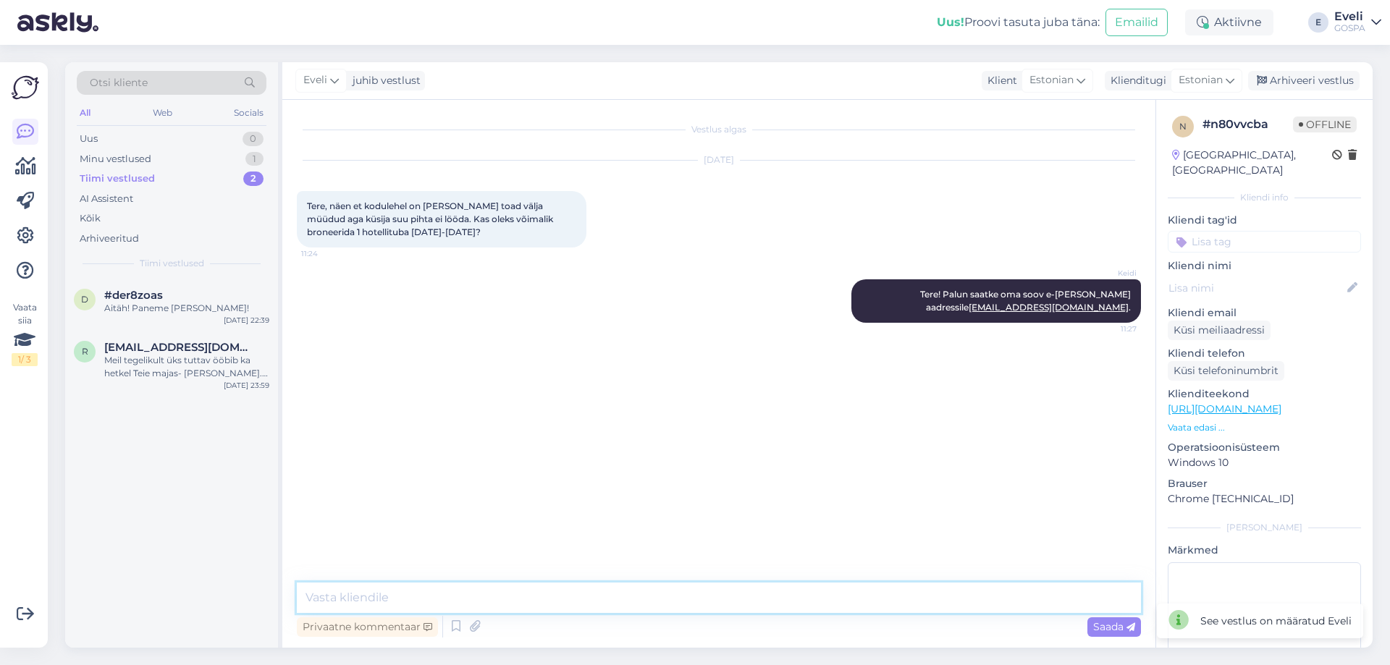
drag, startPoint x: 563, startPoint y: 596, endPoint x: 669, endPoint y: 513, distance: 134.1
click at [563, 596] on textarea at bounding box center [719, 598] width 844 height 30
click at [1329, 83] on div "Arhiveeri vestlus" at bounding box center [1304, 81] width 112 height 20
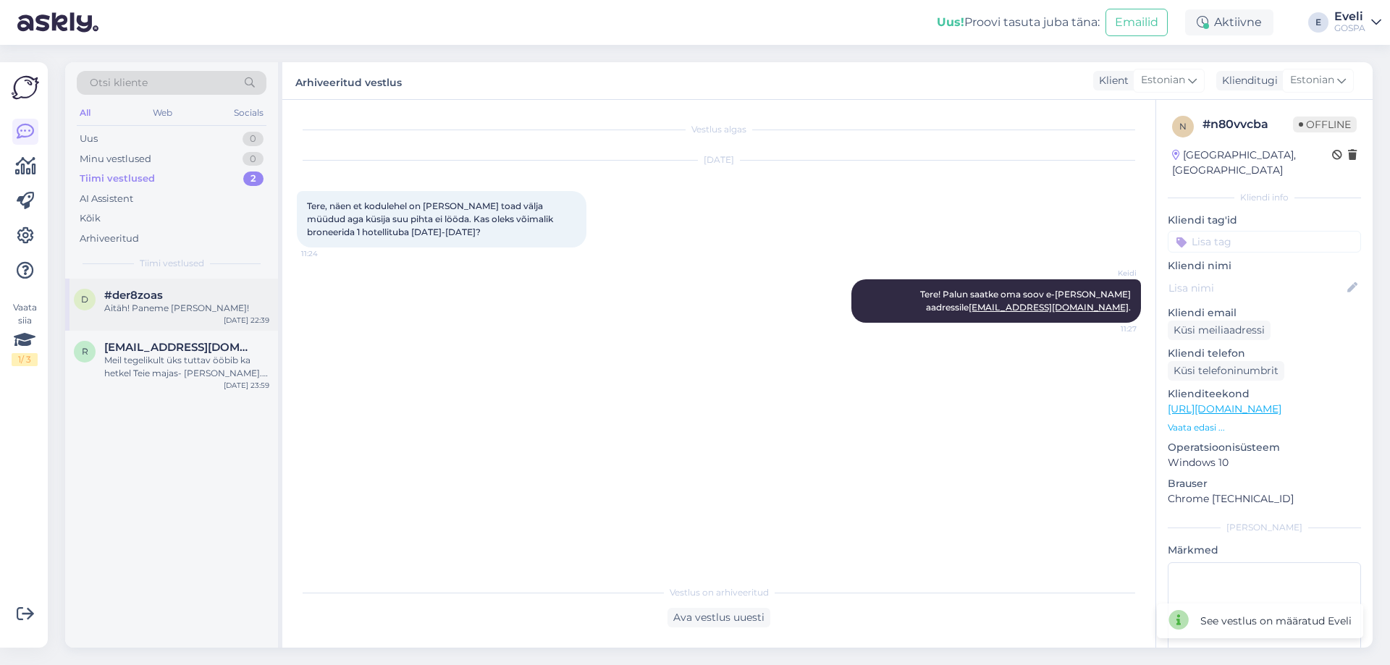
click at [173, 313] on div "Aitäh! Paneme teele!" at bounding box center [186, 308] width 165 height 13
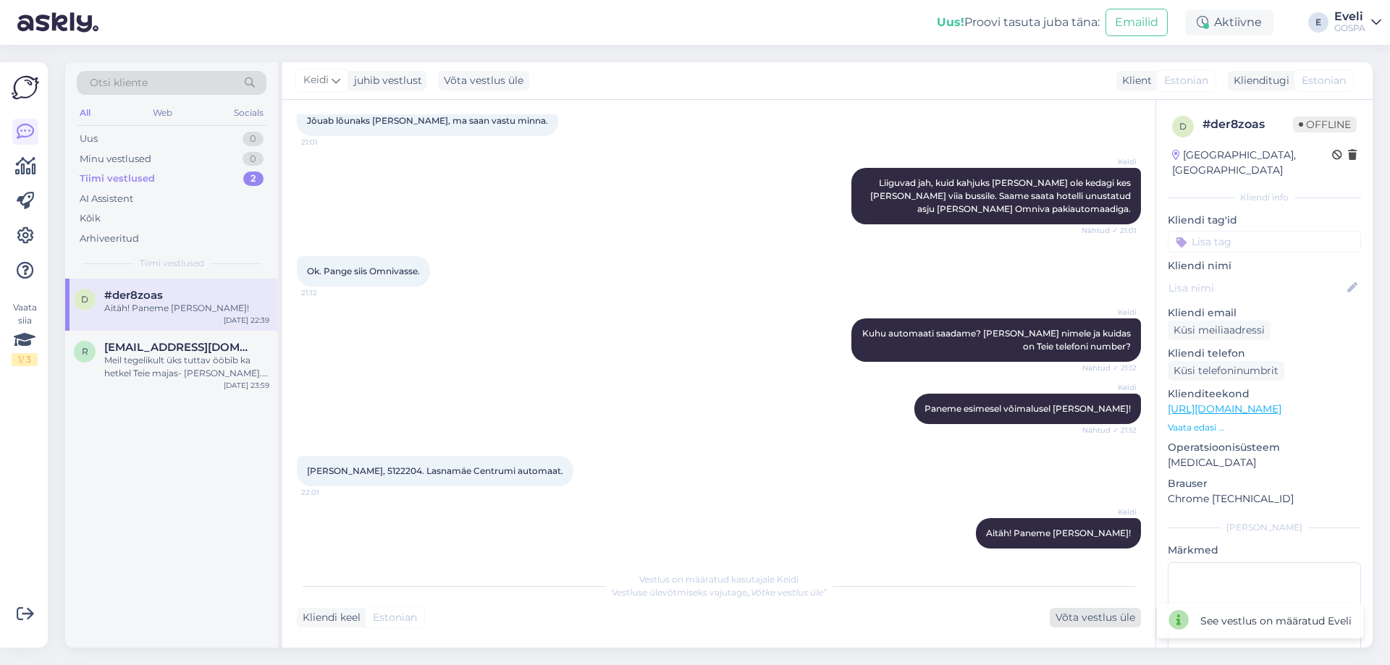
click at [1105, 622] on div "Võta vestlus üle" at bounding box center [1095, 618] width 91 height 20
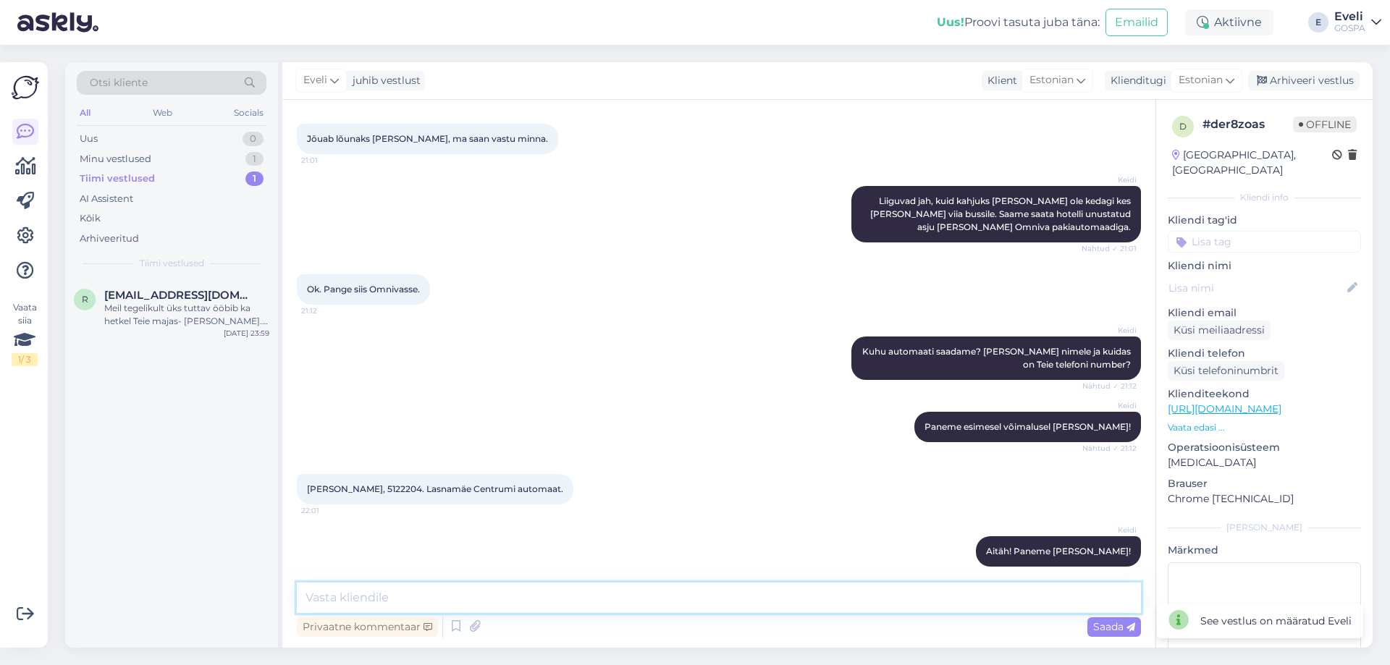
click at [1063, 611] on textarea at bounding box center [719, 598] width 844 height 30
click at [1274, 83] on div "Arhiveeri vestlus" at bounding box center [1304, 81] width 112 height 20
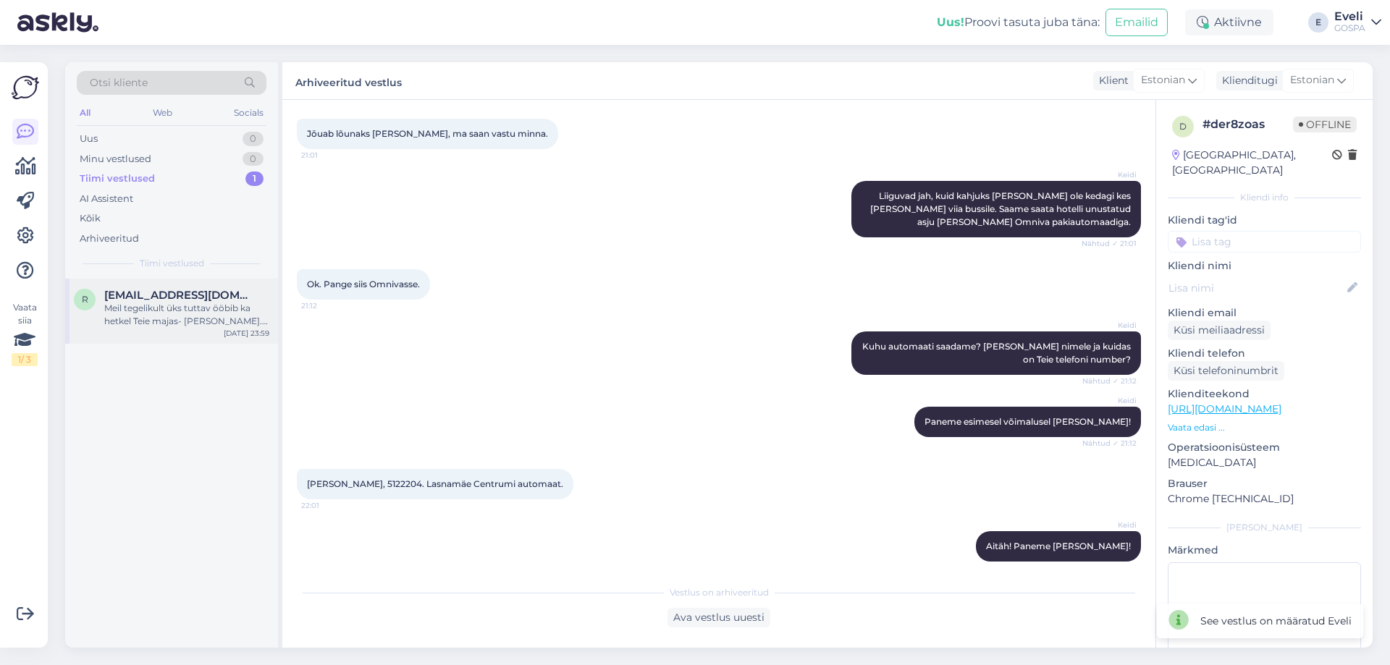
click at [189, 337] on div "r ringavaan@hotmail.com Meil tegelikult üks tuttav ööbib ka hetkel Teie majas- …" at bounding box center [171, 311] width 213 height 65
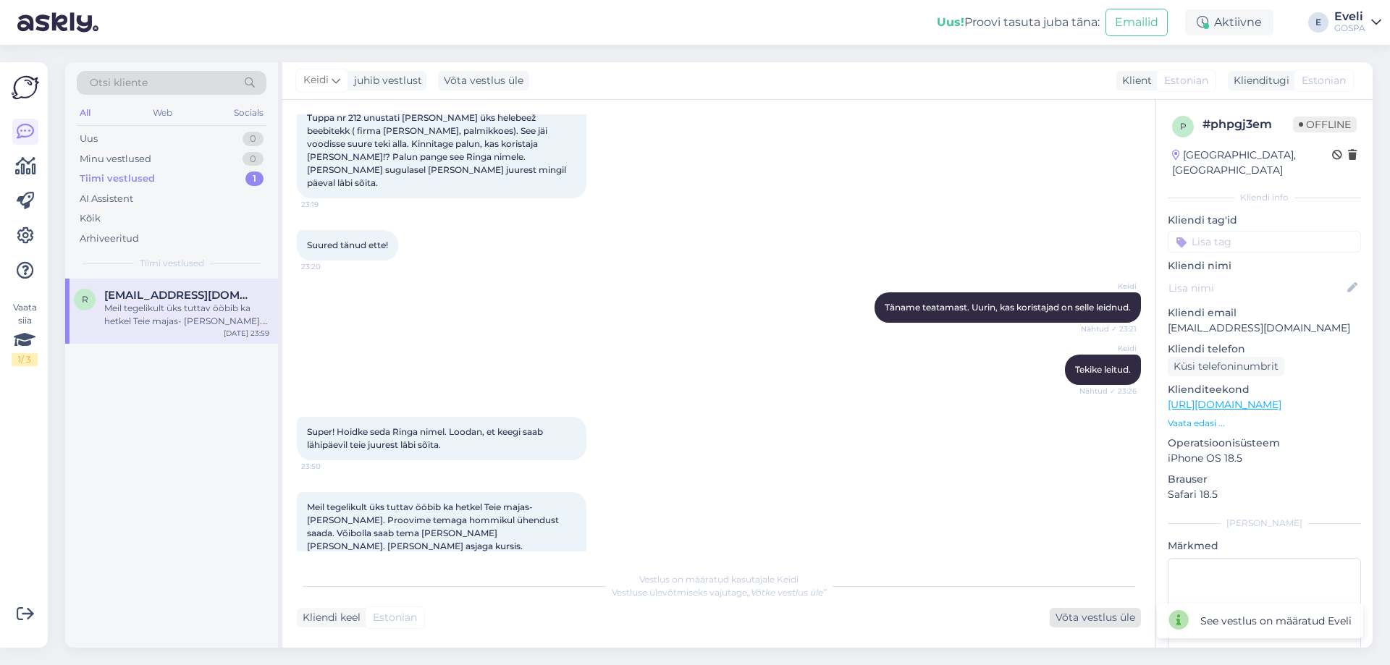
click at [1085, 622] on div "Võta vestlus üle" at bounding box center [1095, 618] width 91 height 20
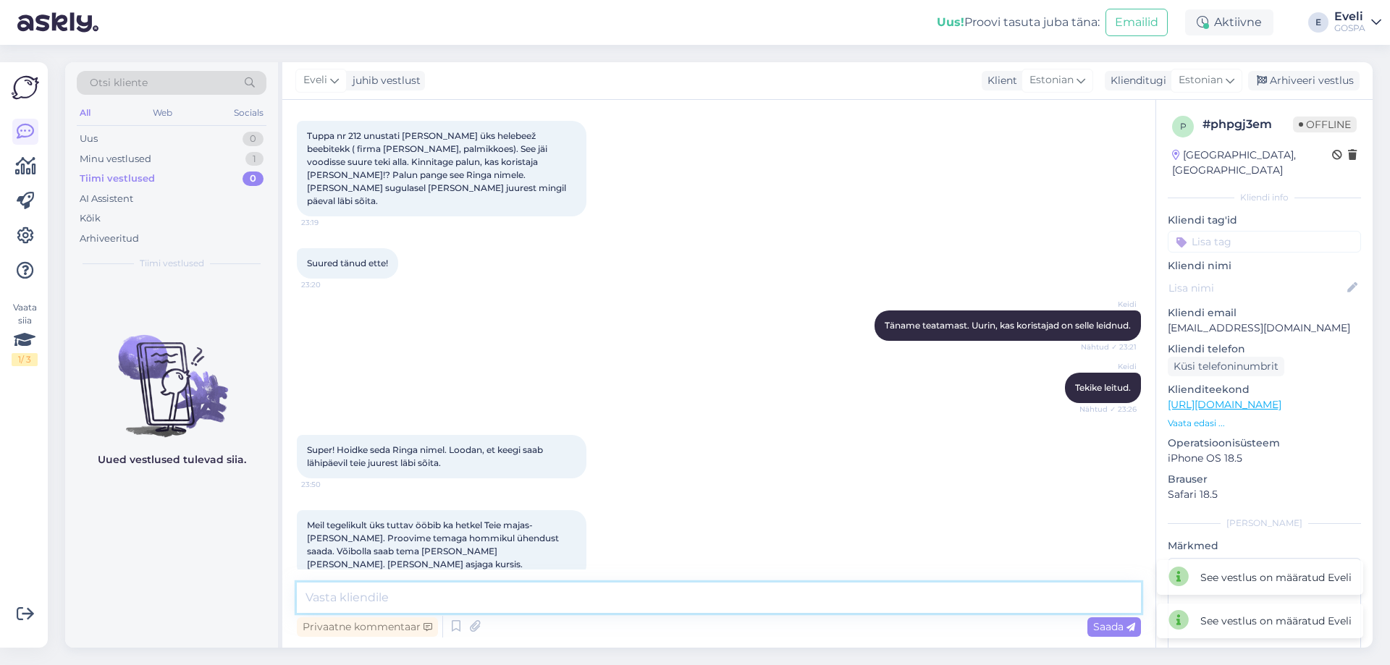
click at [786, 584] on textarea at bounding box center [719, 598] width 844 height 30
click at [1286, 85] on div "Arhiveeri vestlus" at bounding box center [1304, 81] width 112 height 20
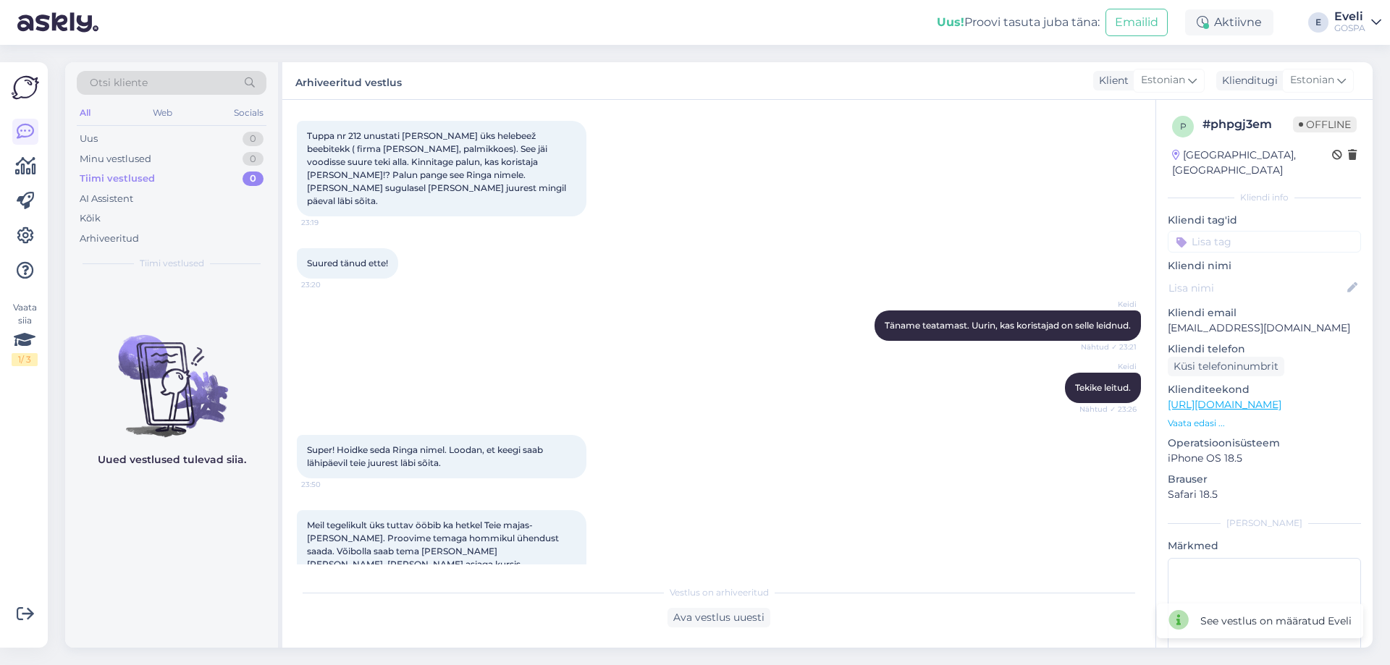
scroll to position [200, 0]
